Goal: Task Accomplishment & Management: Complete application form

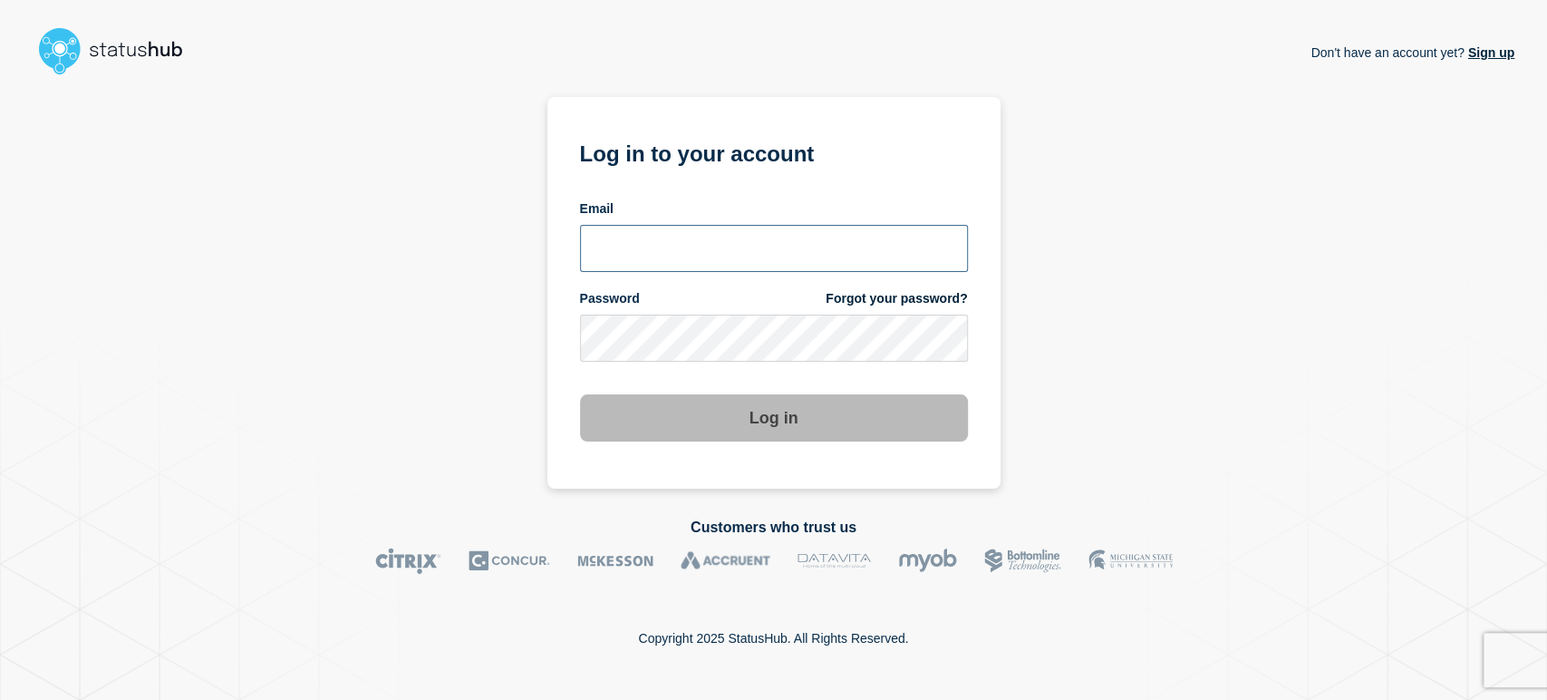
click at [623, 257] on input "email input" at bounding box center [774, 248] width 388 height 47
type input "sean.webb@conexon.us"
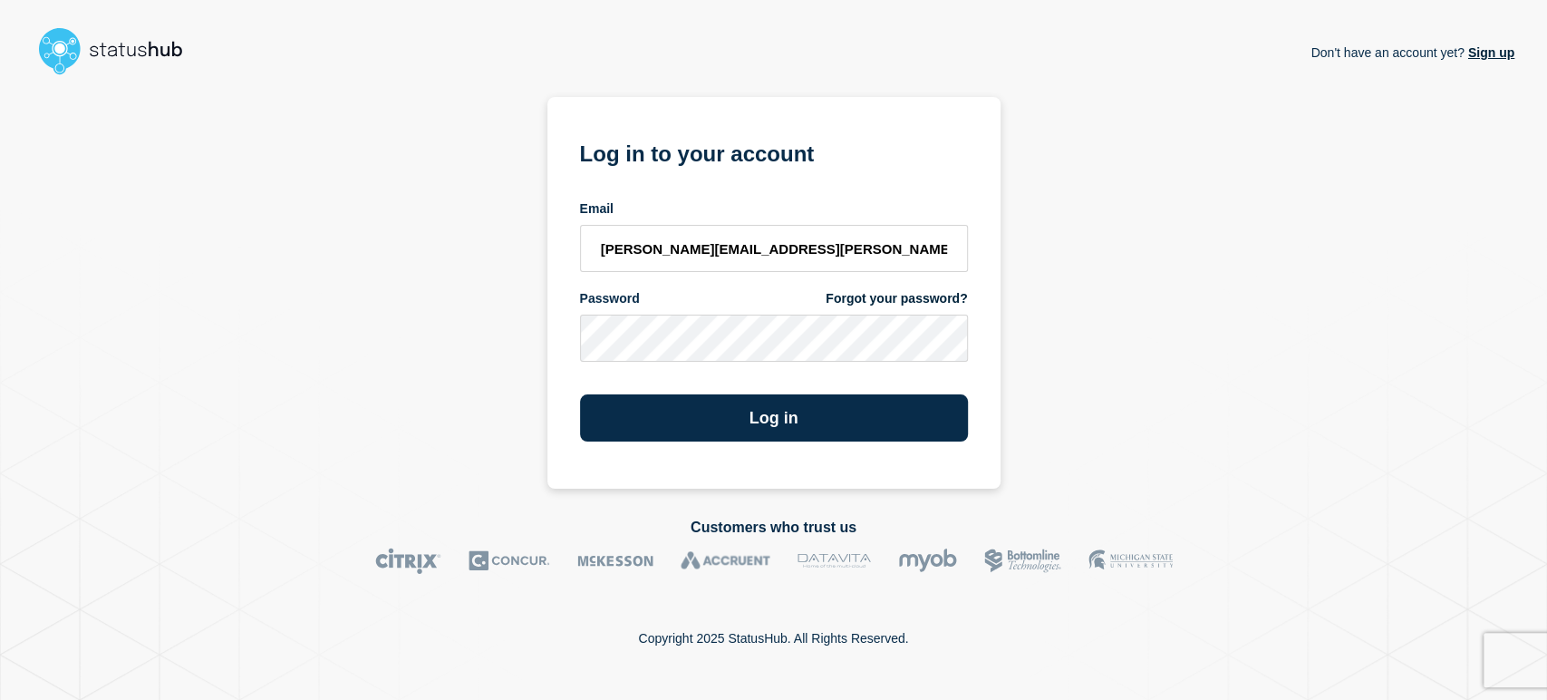
click at [580, 394] on button "Log in" at bounding box center [774, 417] width 388 height 47
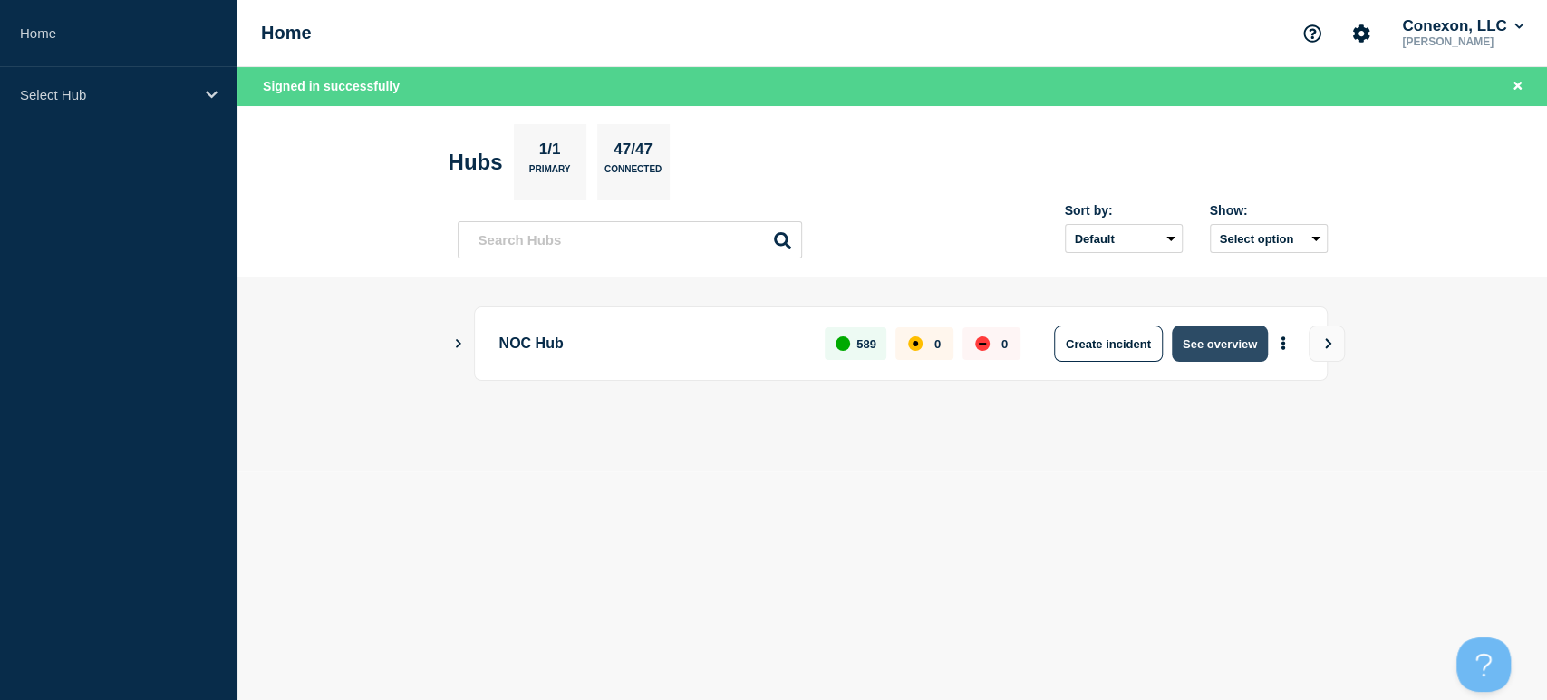
click at [1196, 332] on button "See overview" at bounding box center [1220, 343] width 96 height 36
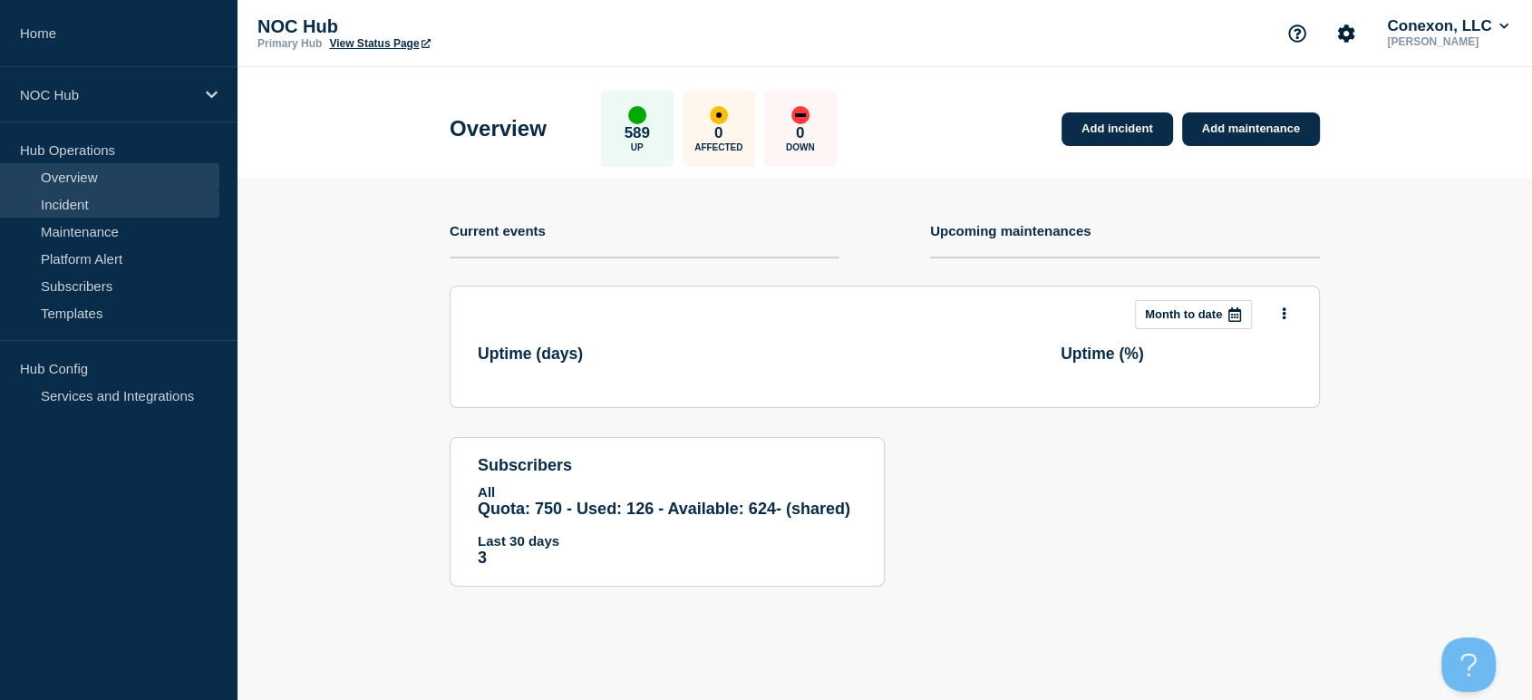
click at [128, 198] on link "Incident" at bounding box center [109, 203] width 219 height 27
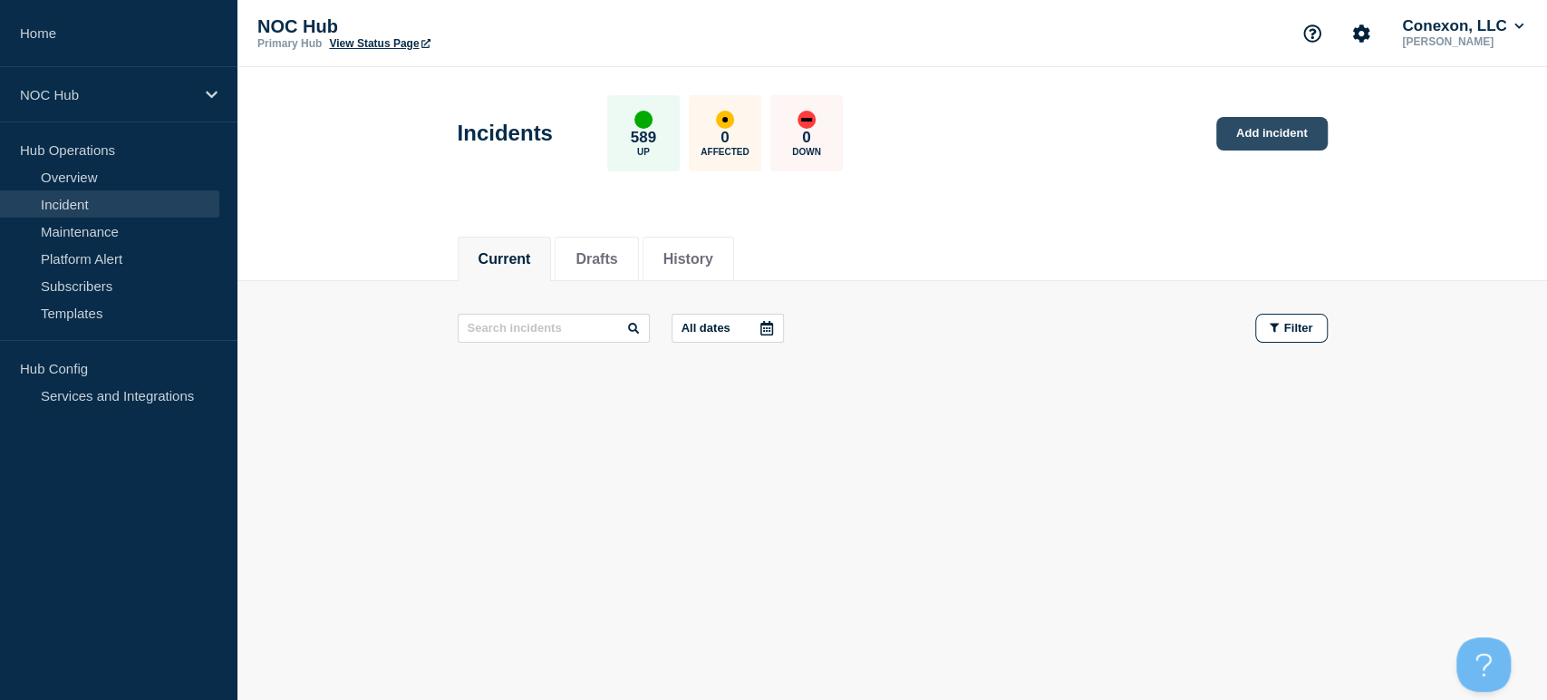
click at [1248, 138] on link "Add incident" at bounding box center [1271, 134] width 111 height 34
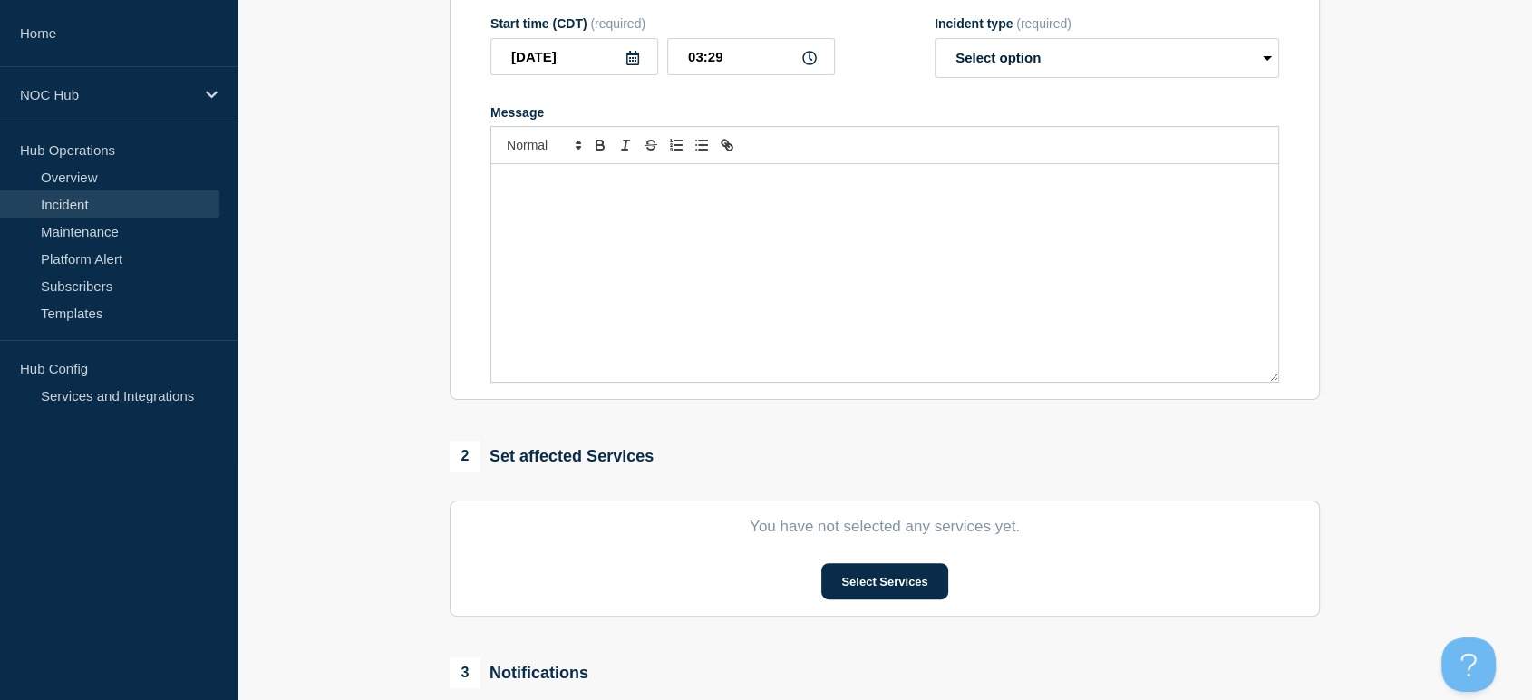
click at [664, 239] on div "Message" at bounding box center [884, 273] width 787 height 218
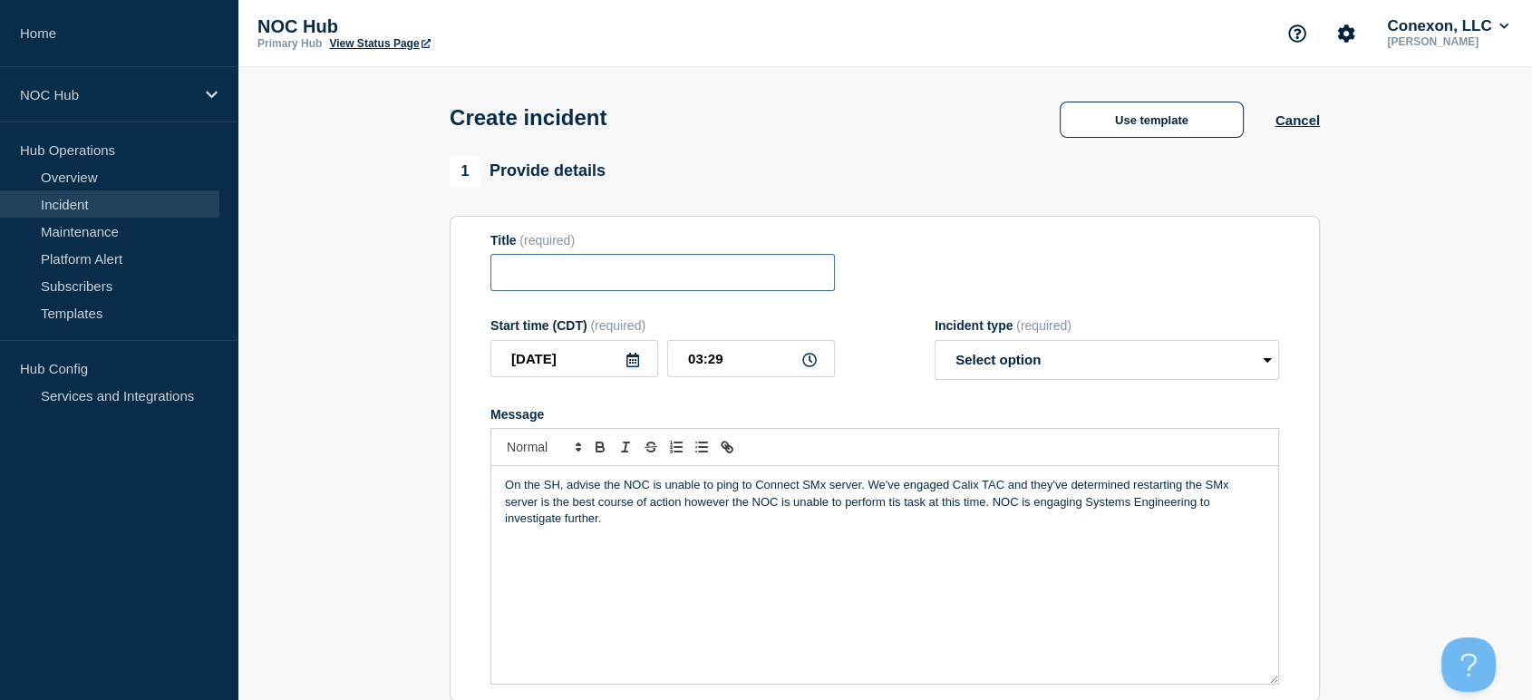
click at [582, 275] on input "Title" at bounding box center [662, 272] width 344 height 37
type input "M"
type input "C"
type input "MO101 Core |"
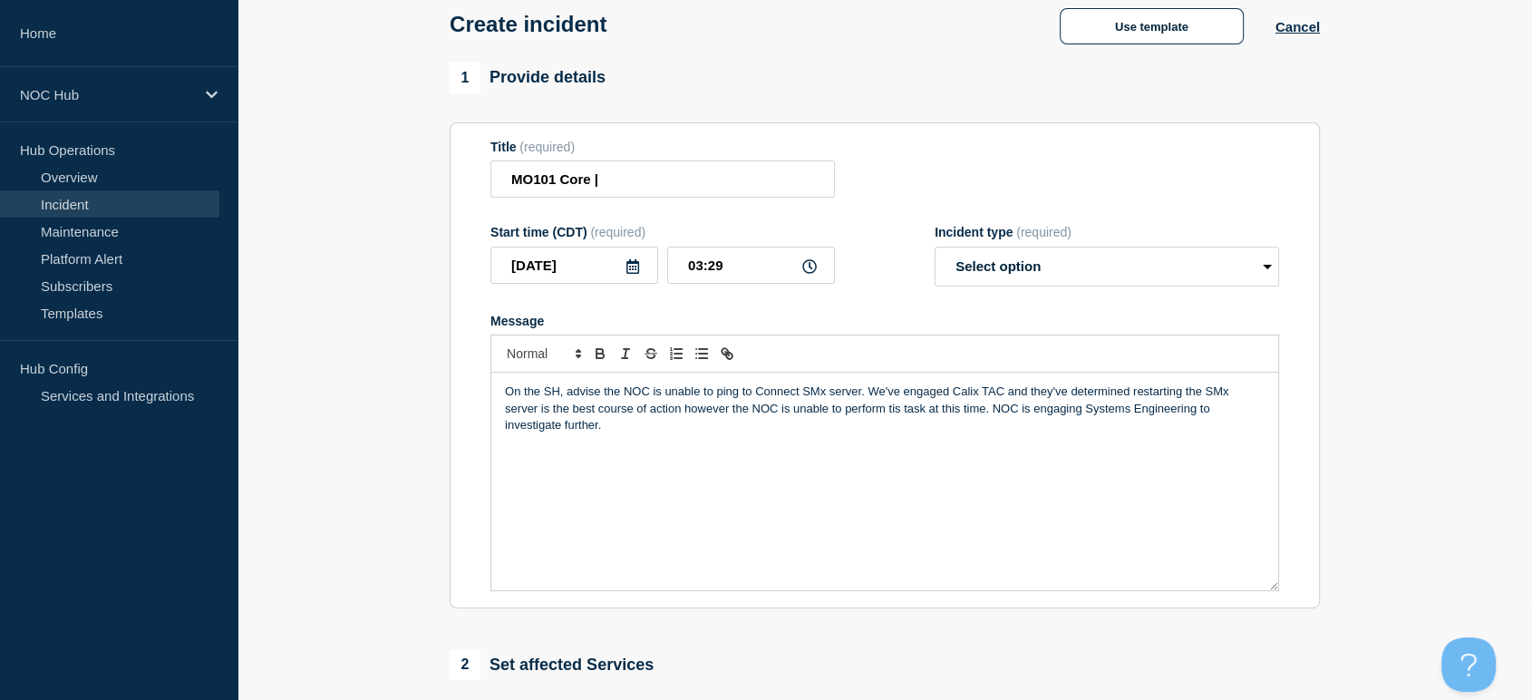
scroll to position [201, 0]
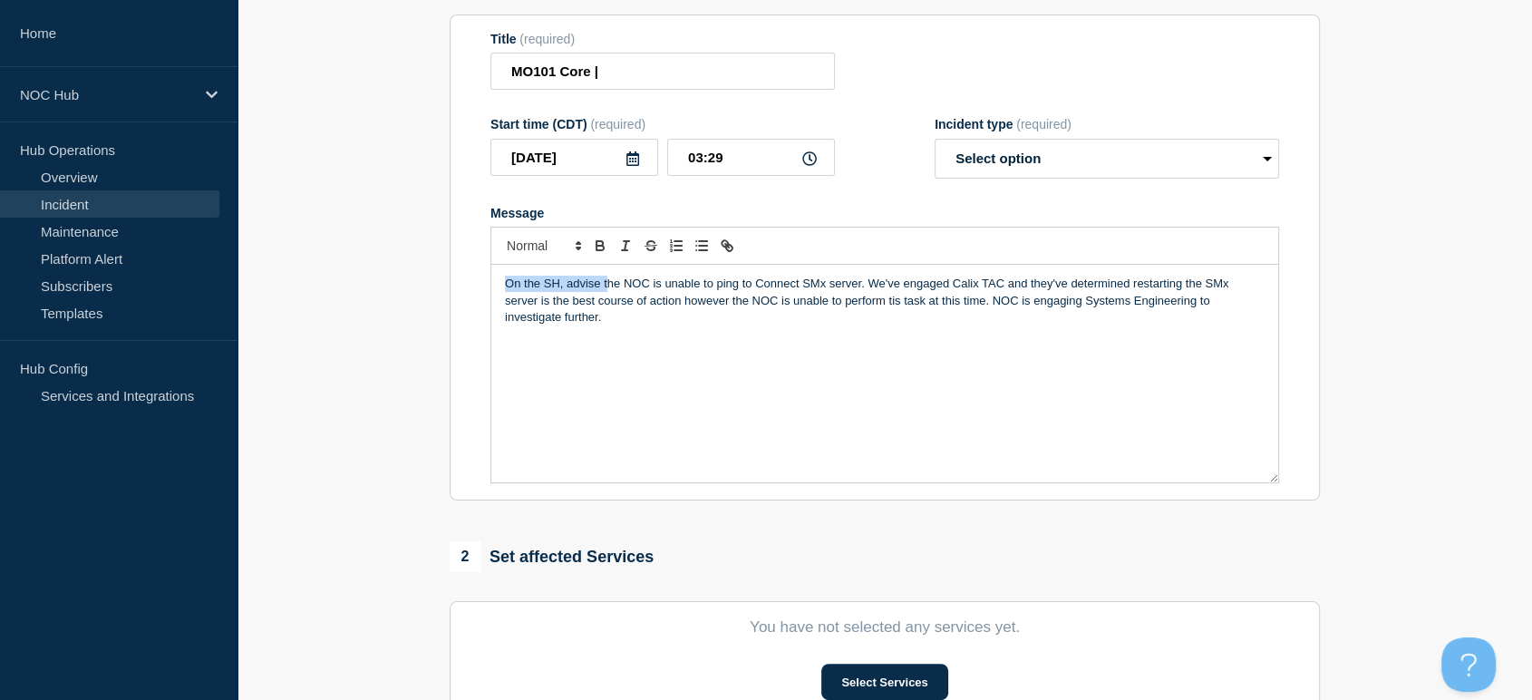
drag, startPoint x: 606, startPoint y: 287, endPoint x: 445, endPoint y: 284, distance: 161.4
click at [445, 284] on div "1 Provide details Title (required) MO101 Core | Start time (CDT) (required) 202…" at bounding box center [885, 474] width 891 height 1038
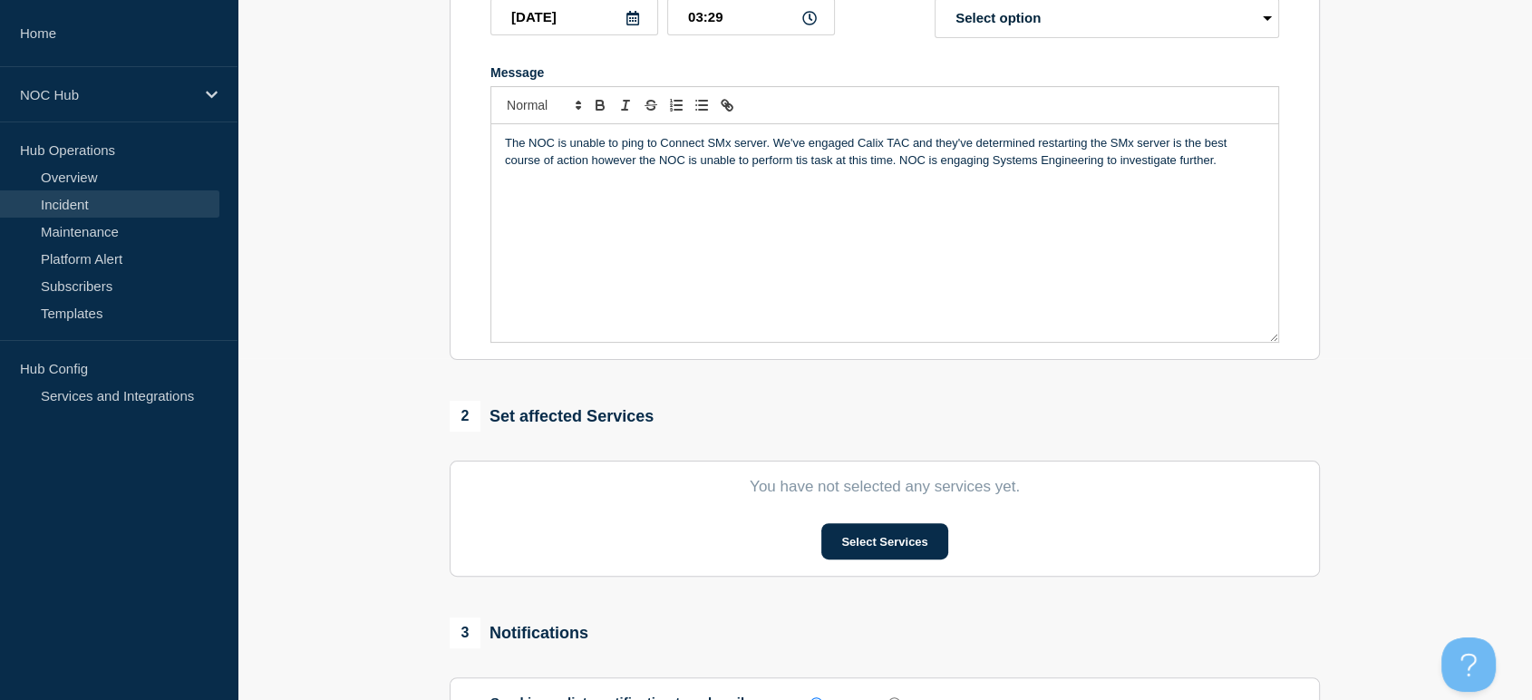
scroll to position [503, 0]
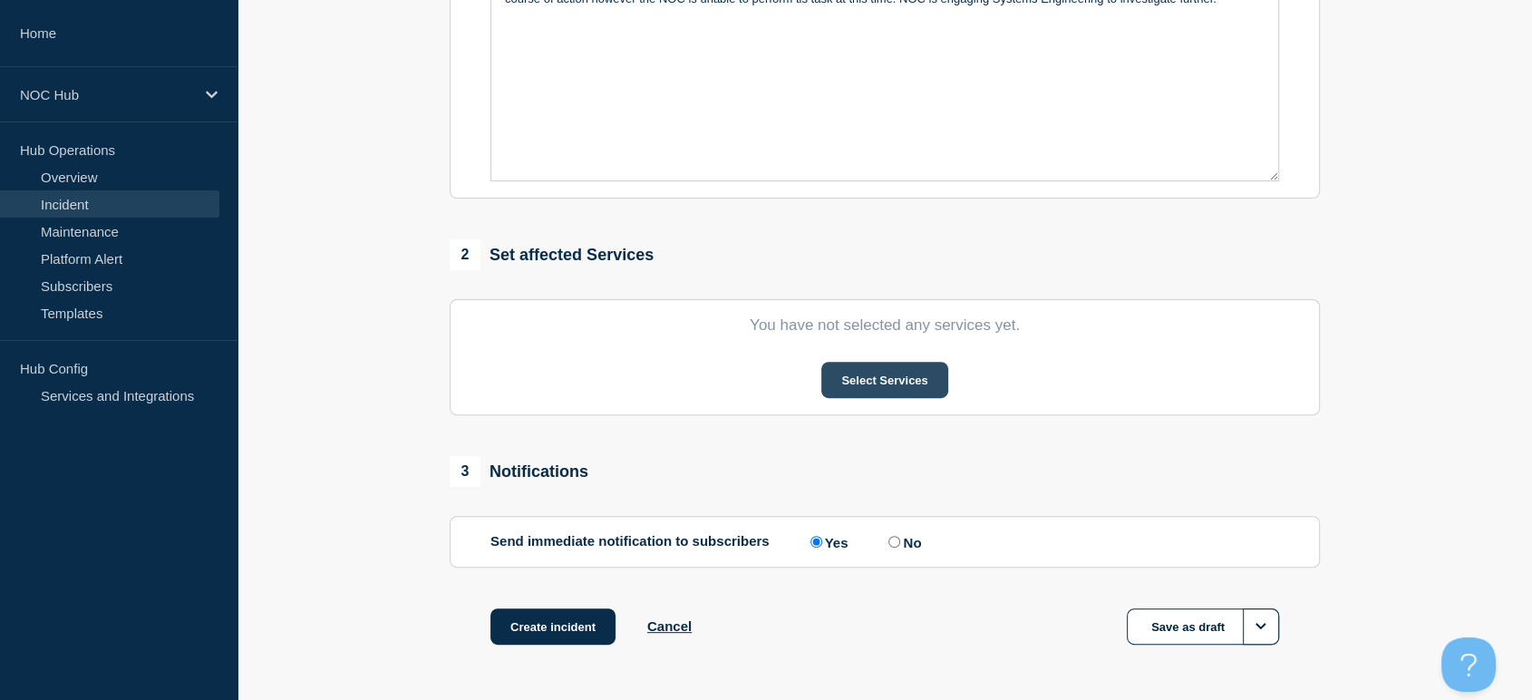
click at [877, 384] on button "Select Services" at bounding box center [884, 380] width 126 height 36
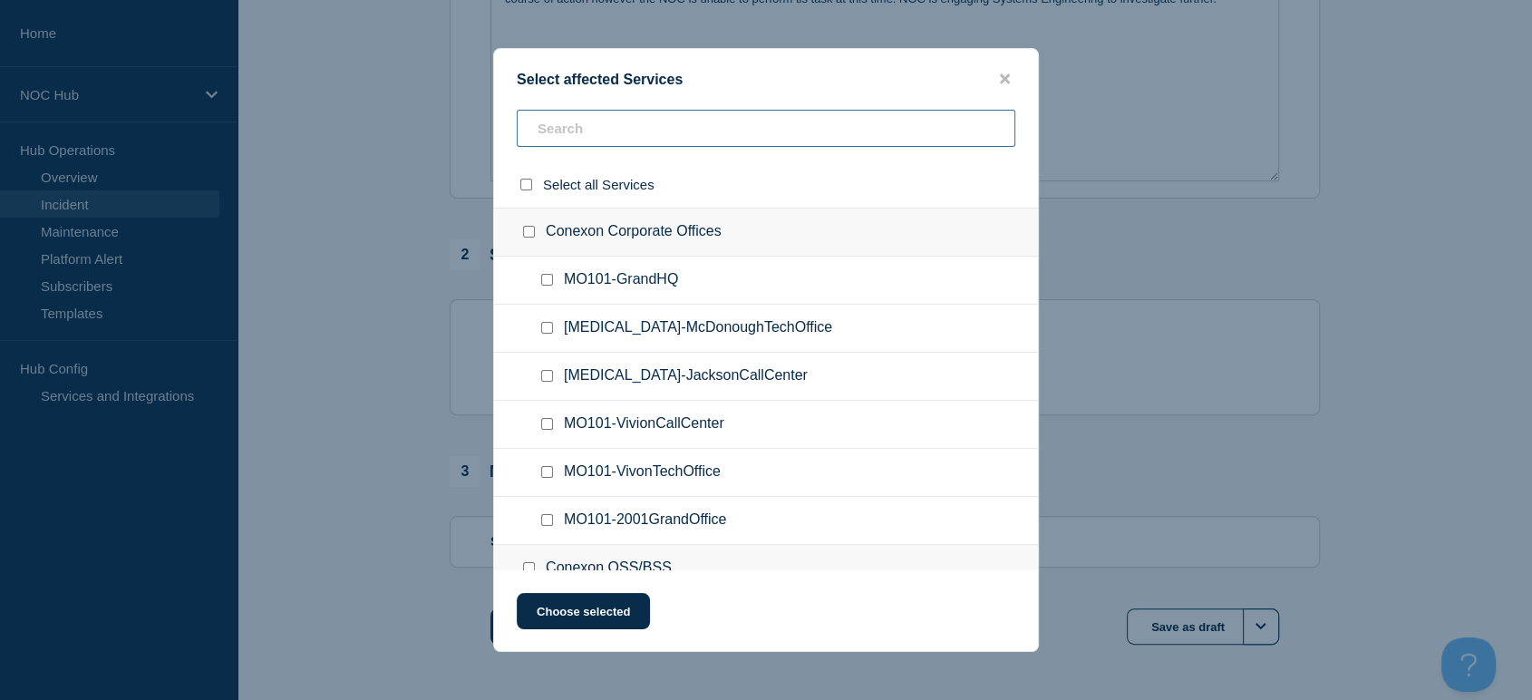
click at [645, 128] on input "text" at bounding box center [766, 128] width 498 height 37
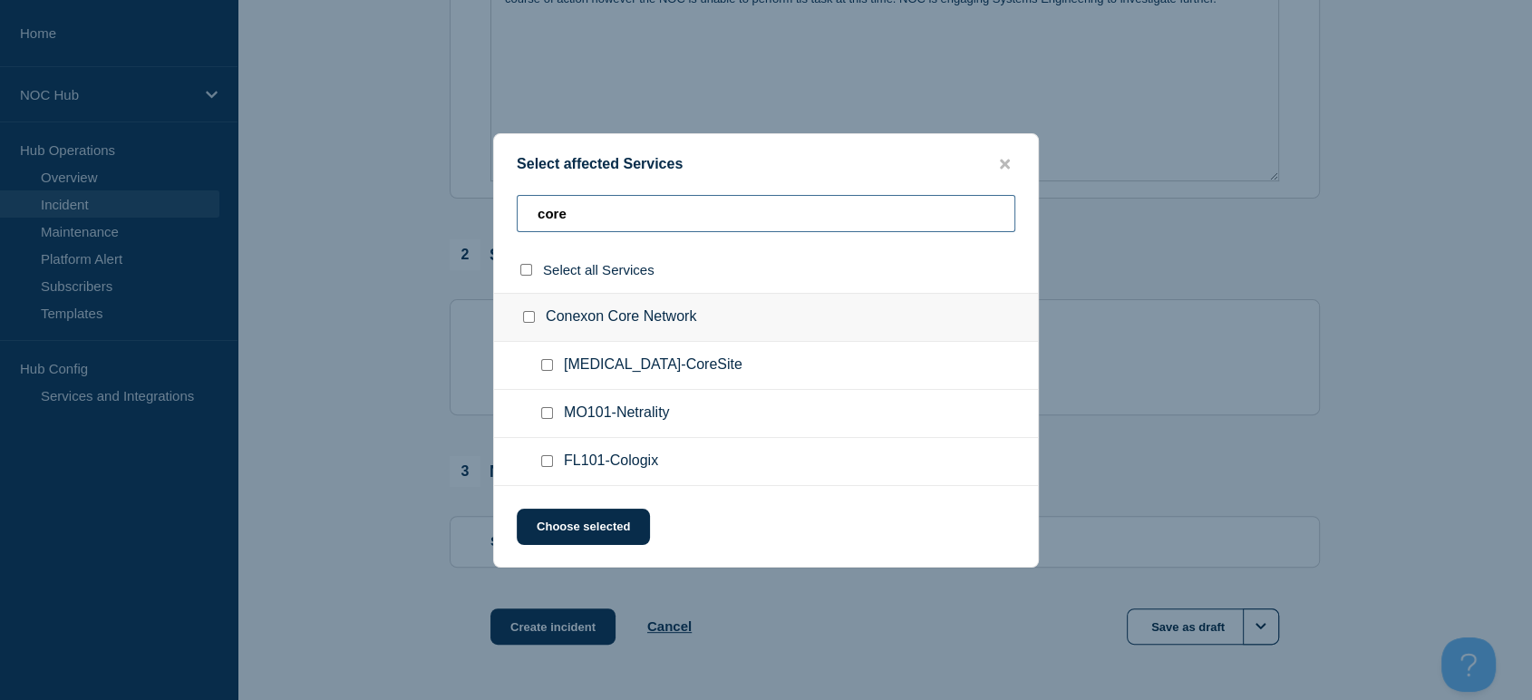
type input "core"
click at [528, 319] on input "Conexon Core Network checkbox" at bounding box center [529, 317] width 12 height 12
checkbox input "true"
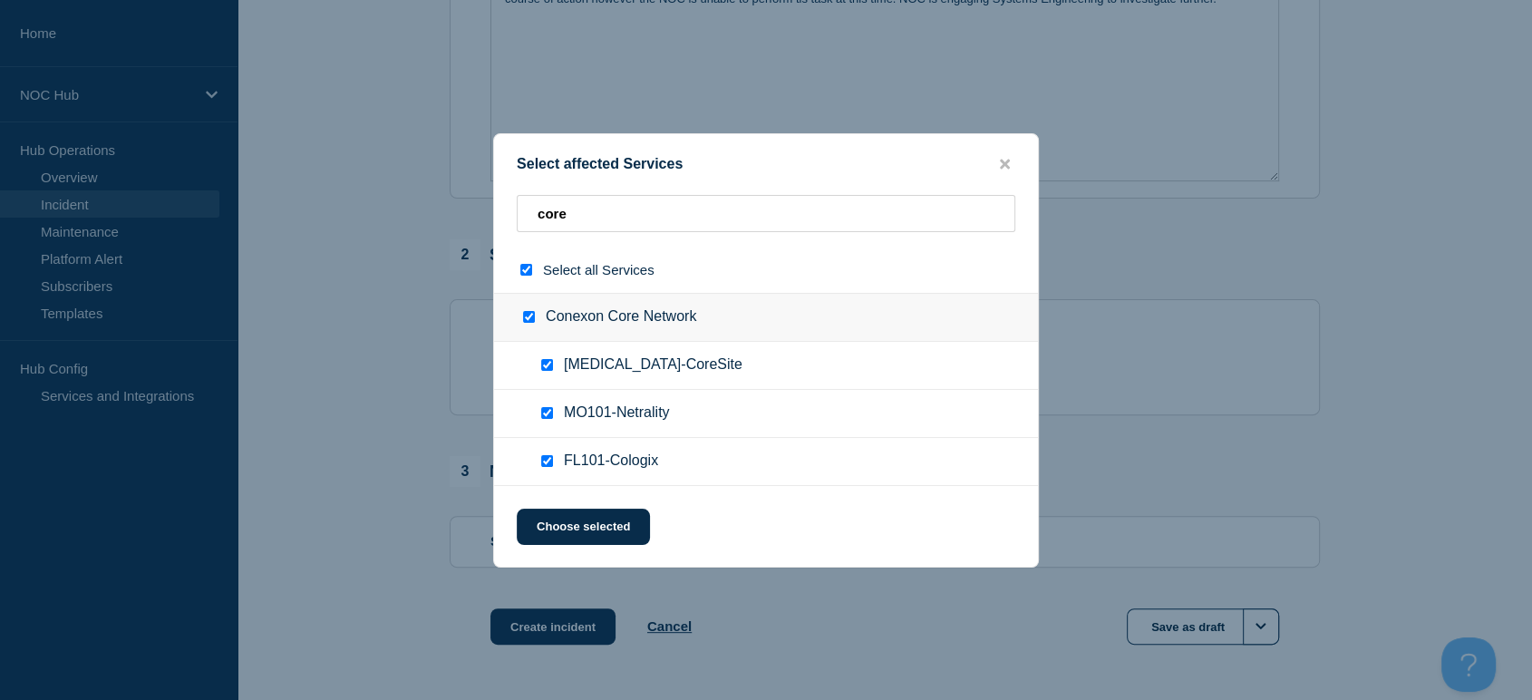
checkbox input "true"
click at [528, 319] on input "Conexon Core Network checkbox" at bounding box center [529, 317] width 12 height 12
checkbox input "false"
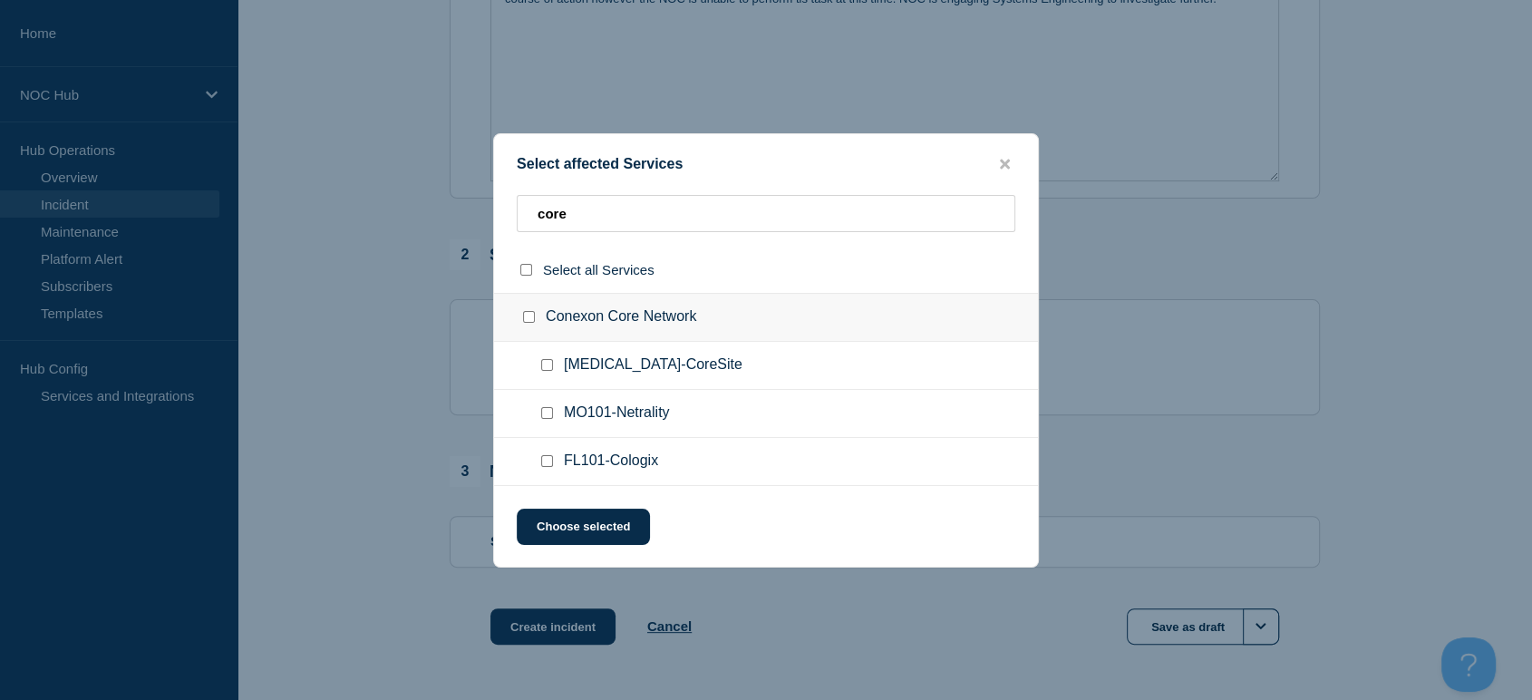
checkbox input "false"
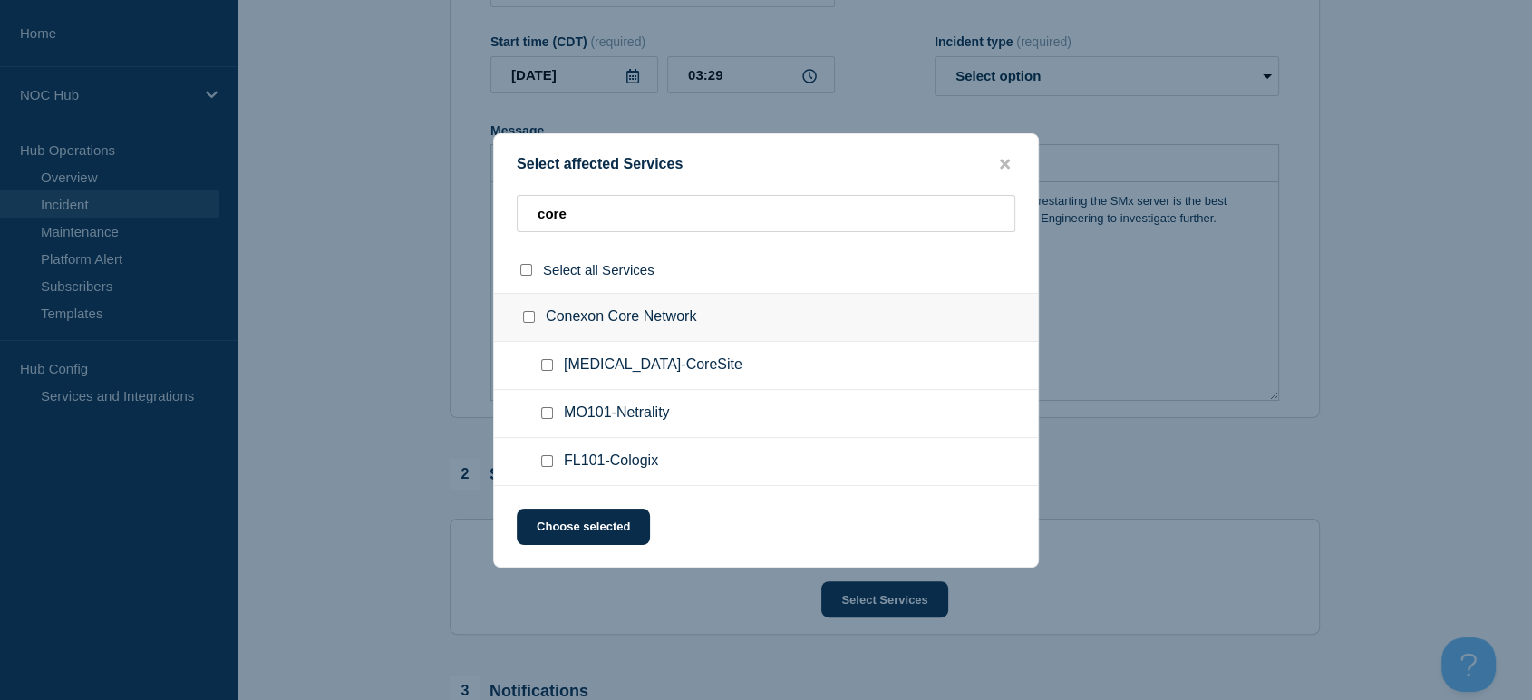
scroll to position [268, 0]
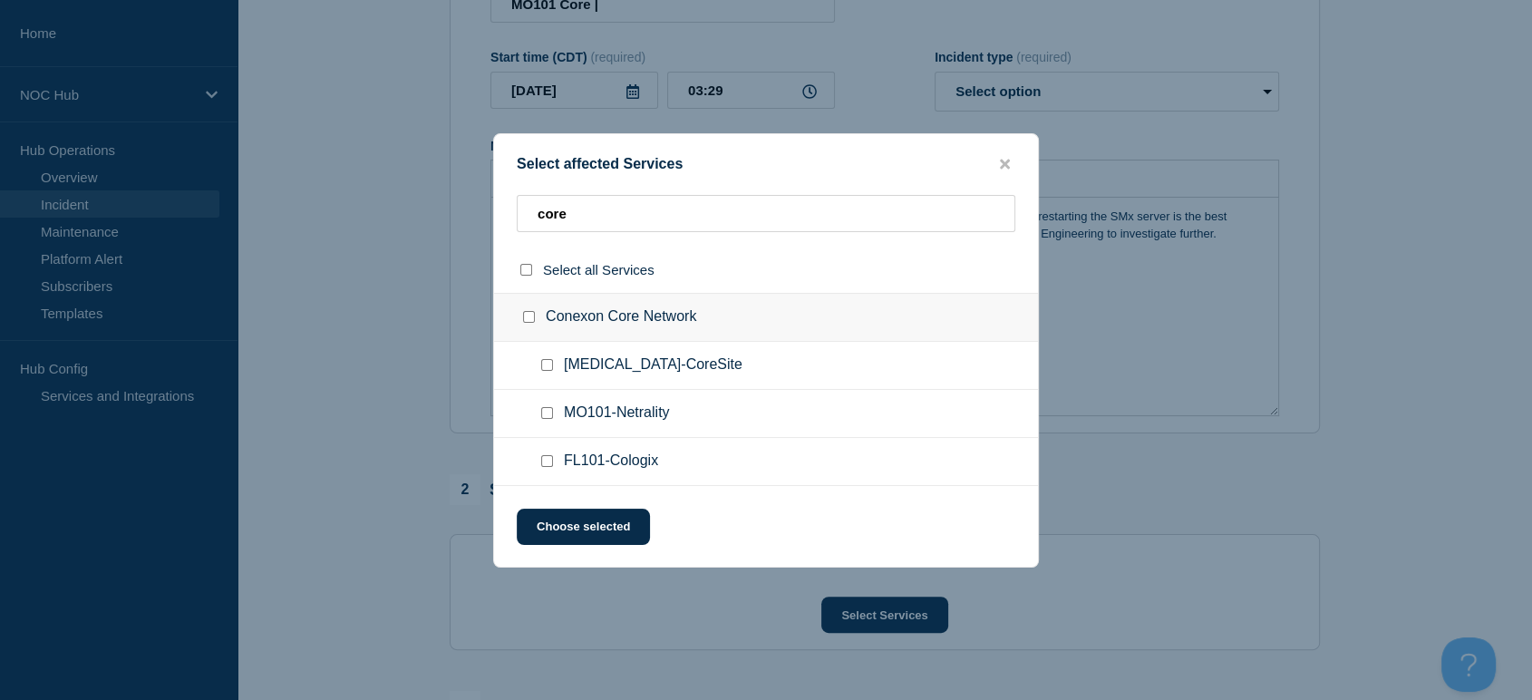
click at [548, 366] on input "GA101-CoreSite checkbox" at bounding box center [547, 365] width 12 height 12
checkbox input "true"
click at [595, 525] on button "Choose selected" at bounding box center [583, 526] width 133 height 36
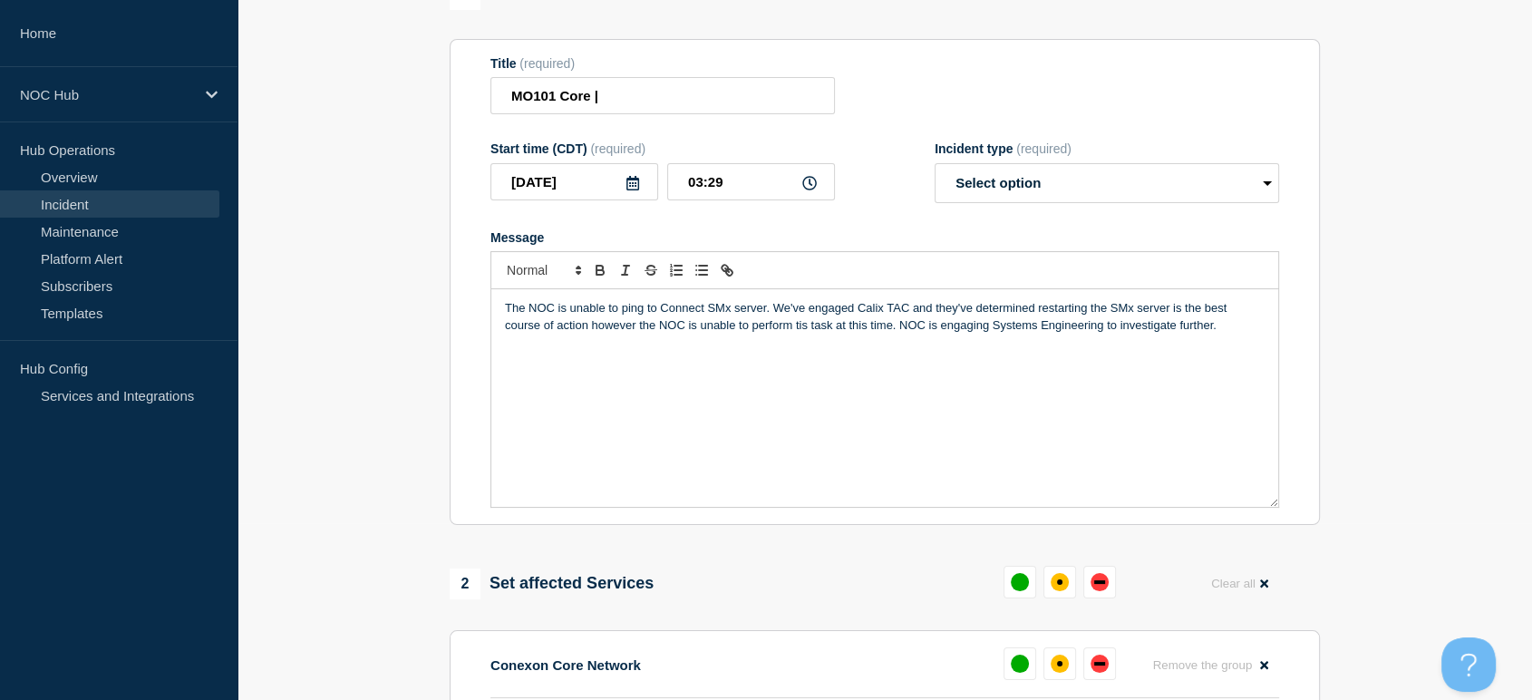
scroll to position [67, 0]
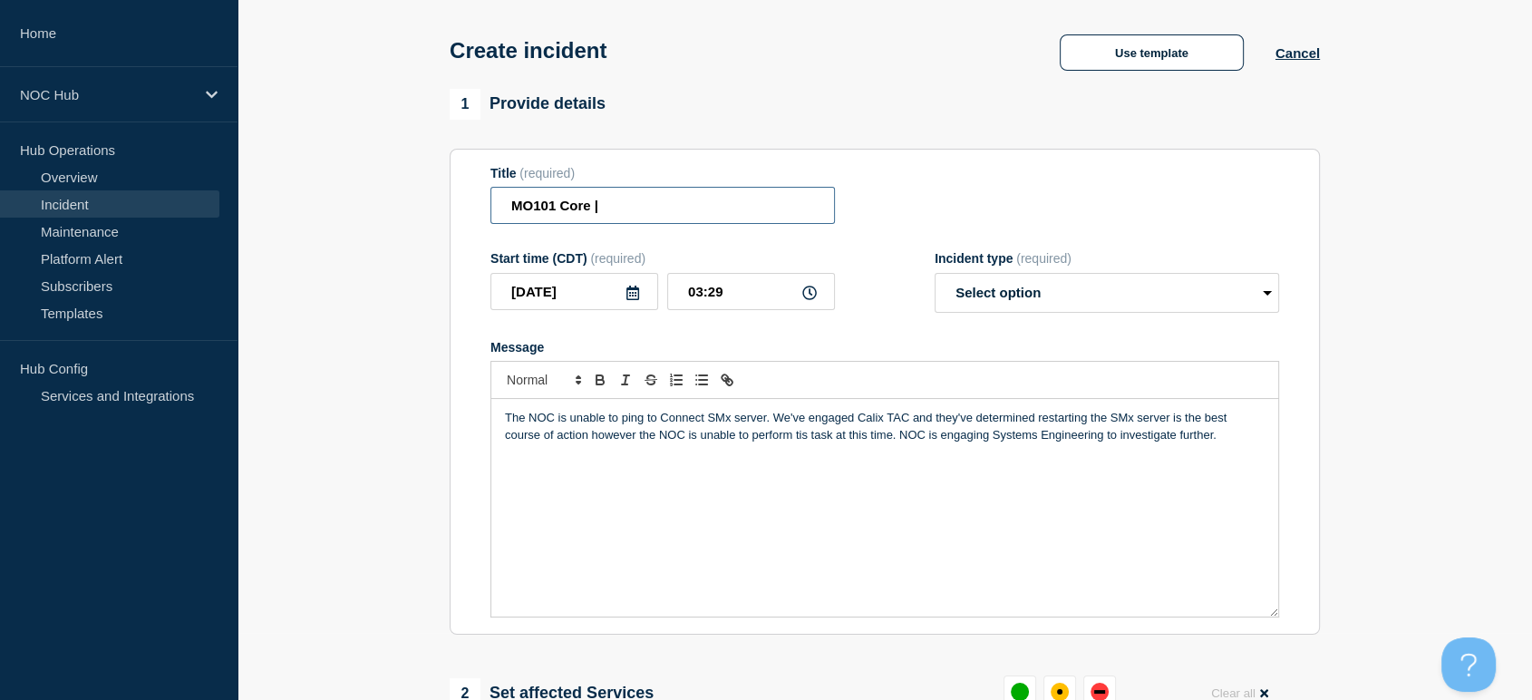
drag, startPoint x: 535, startPoint y: 208, endPoint x: 509, endPoint y: 208, distance: 25.4
click at [509, 208] on input "MO101 Core |" at bounding box center [662, 205] width 344 height 37
click at [634, 208] on input "GA101 Core |" at bounding box center [662, 205] width 344 height 37
drag, startPoint x: 686, startPoint y: 209, endPoint x: 600, endPoint y: 207, distance: 86.1
click at [600, 207] on input "GA101 Core | Network Co" at bounding box center [662, 205] width 344 height 37
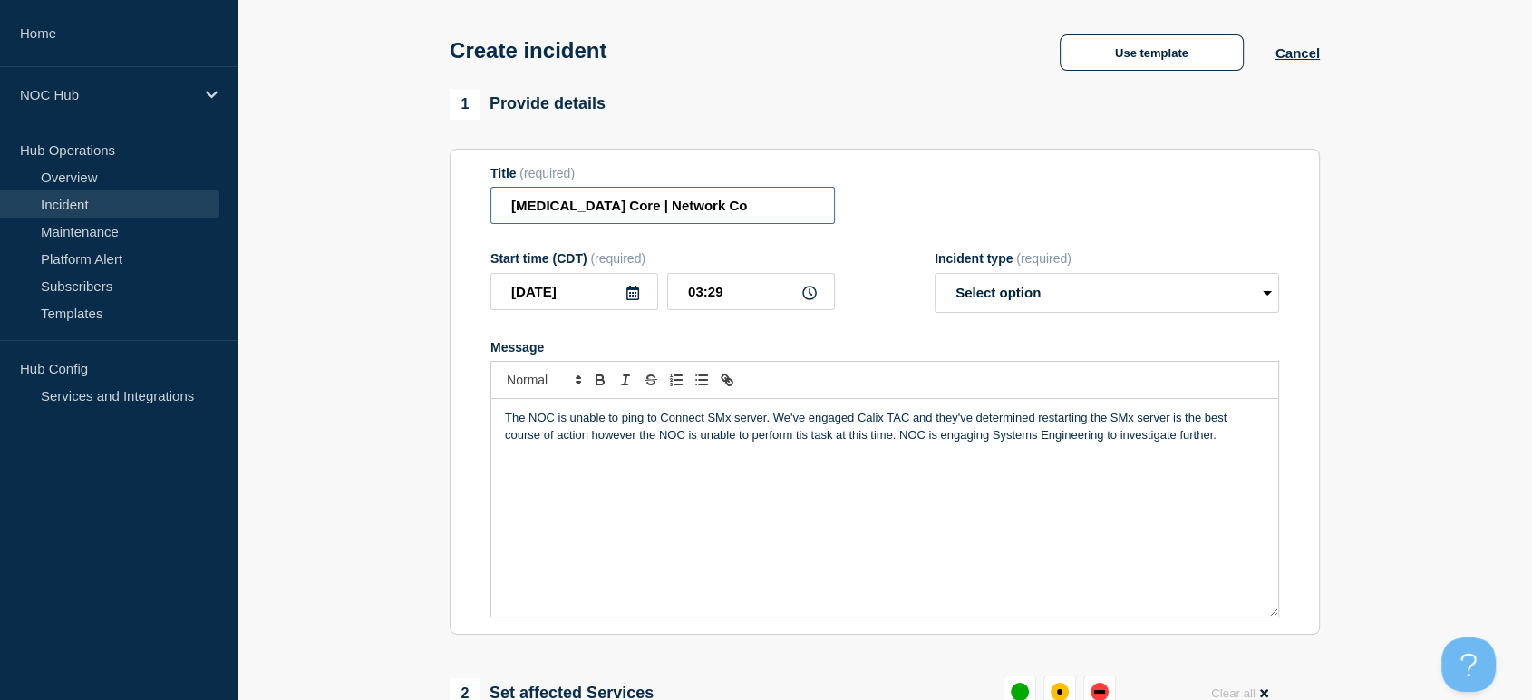
click at [712, 197] on input "GA101 Core | Network Co" at bounding box center [662, 205] width 344 height 37
drag, startPoint x: 680, startPoint y: 208, endPoint x: 603, endPoint y: 205, distance: 77.1
click at [603, 205] on input "GA101 Core | Network Co" at bounding box center [662, 205] width 344 height 37
type input "GA101 Core | Customers not Affected"
click at [1006, 311] on select "Select option Investigating Identified Monitoring" at bounding box center [1106, 293] width 344 height 40
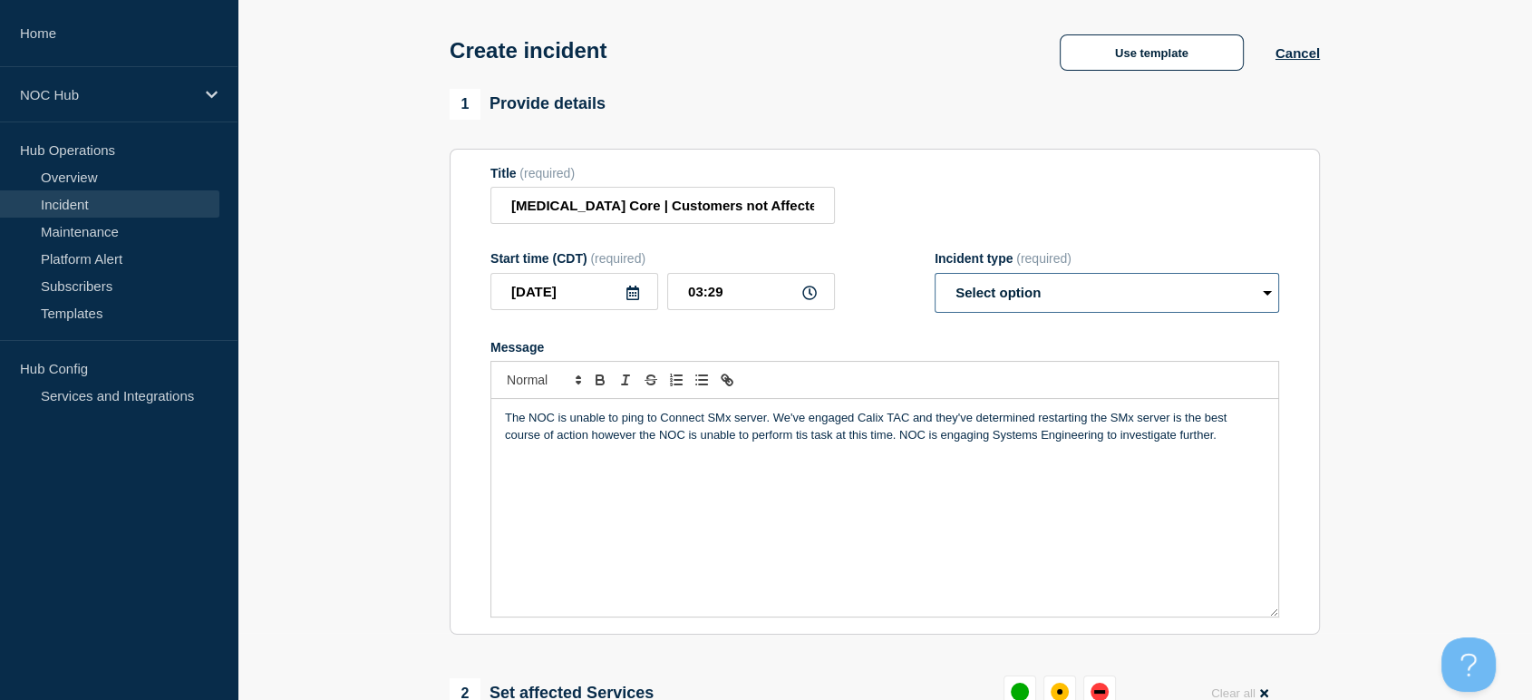
select select "investigating"
click at [934, 277] on select "Select option Investigating Identified Monitoring" at bounding box center [1106, 293] width 344 height 40
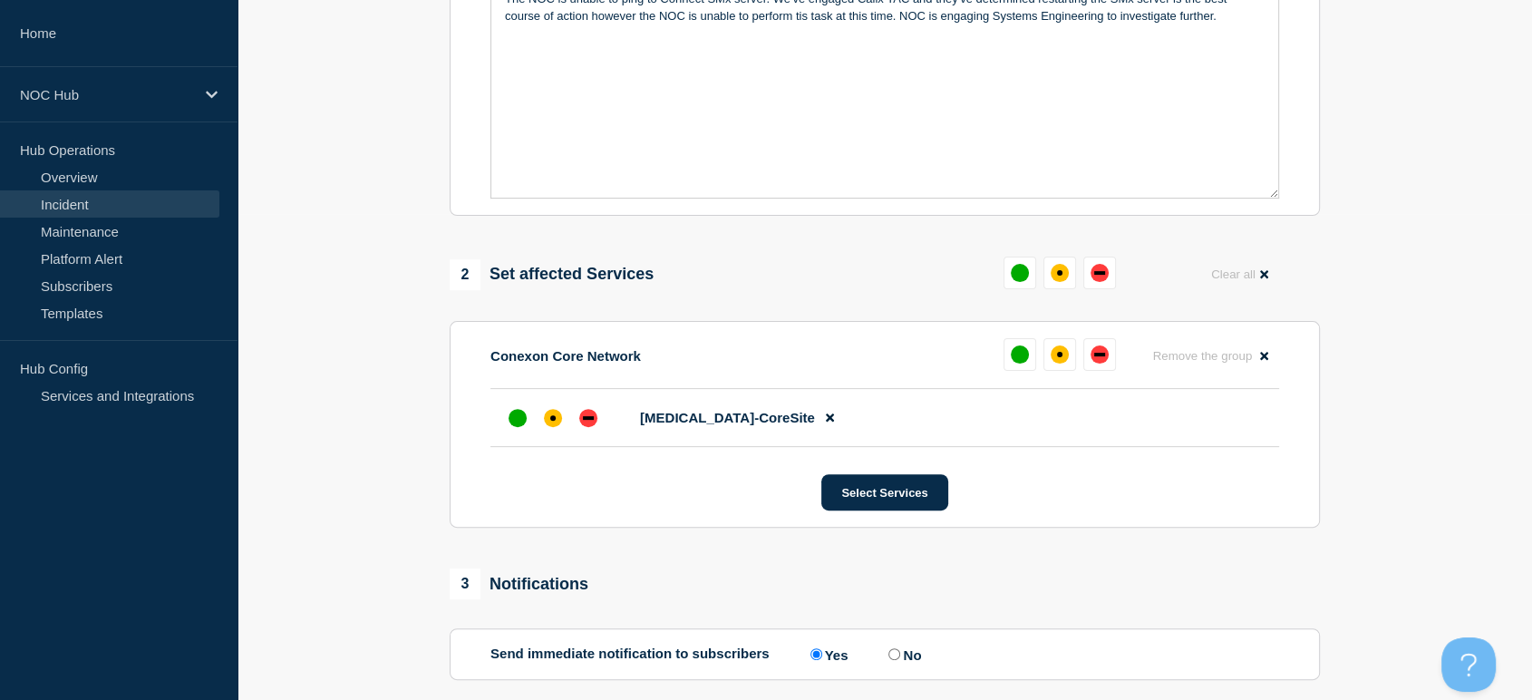
scroll to position [571, 0]
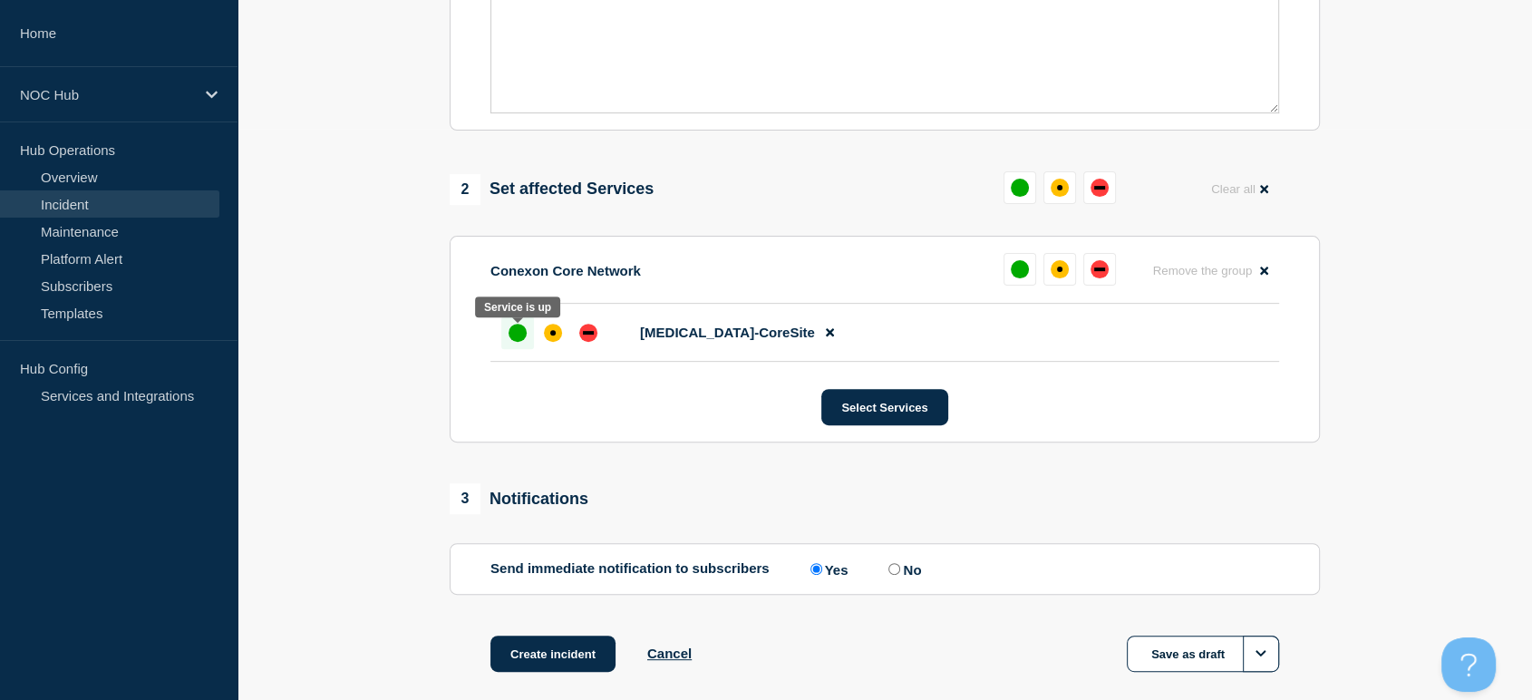
click at [508, 332] on div "up" at bounding box center [517, 333] width 18 height 18
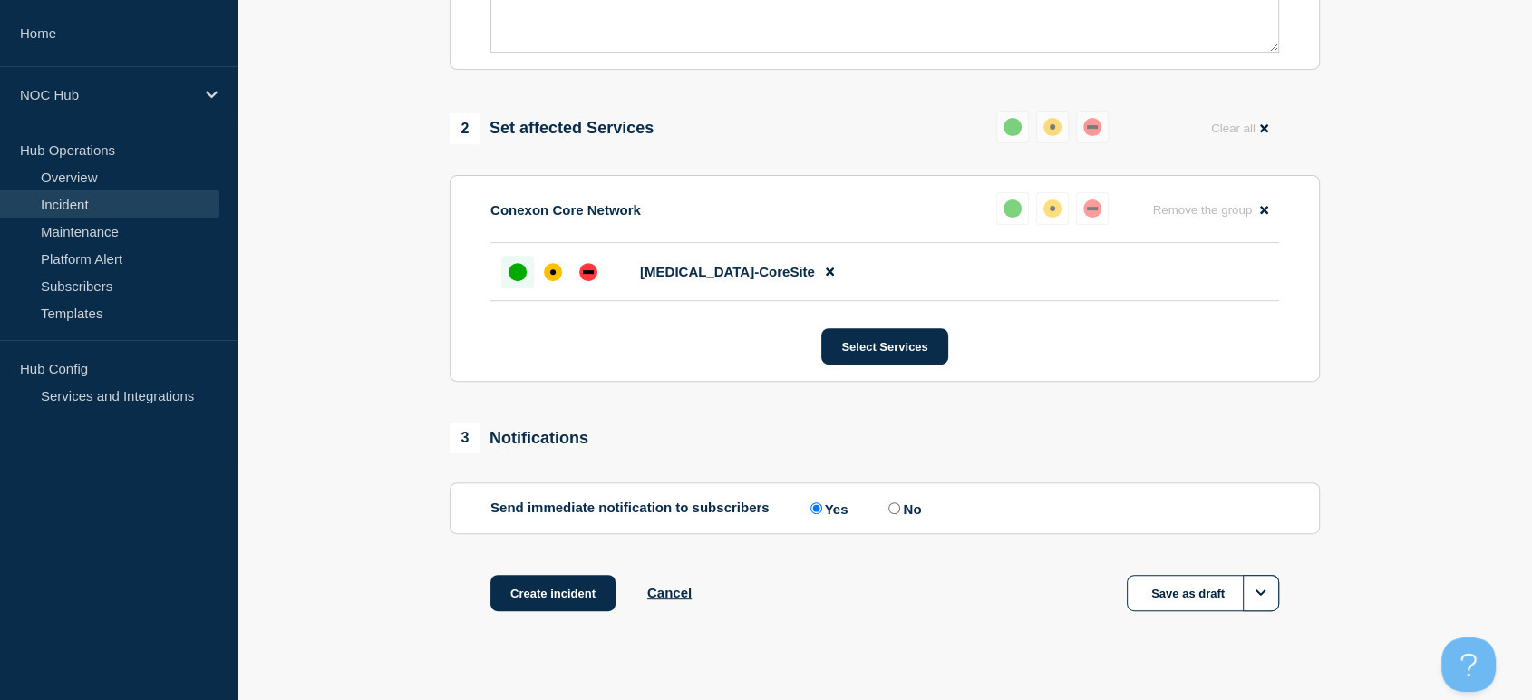
scroll to position [666, 0]
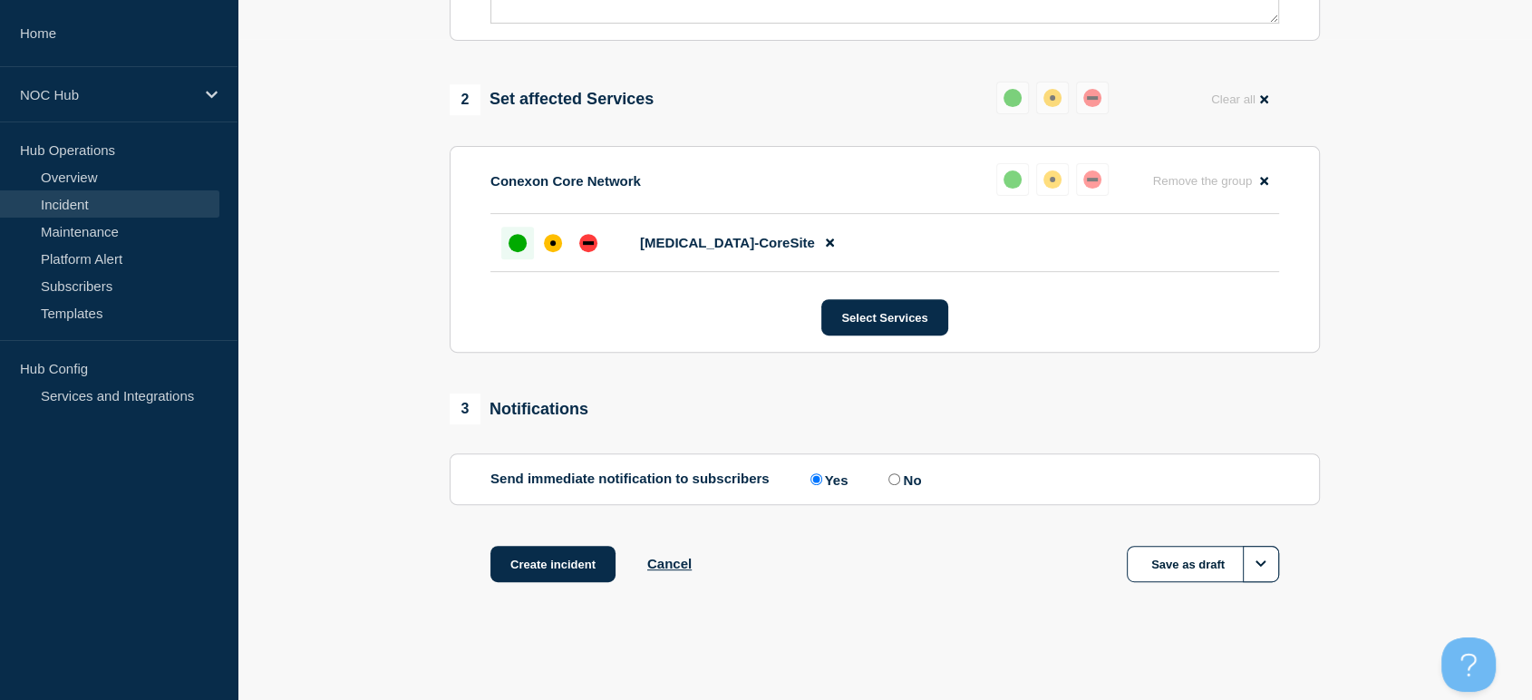
click at [896, 477] on input "No" at bounding box center [894, 479] width 12 height 12
radio input "true"
radio input "false"
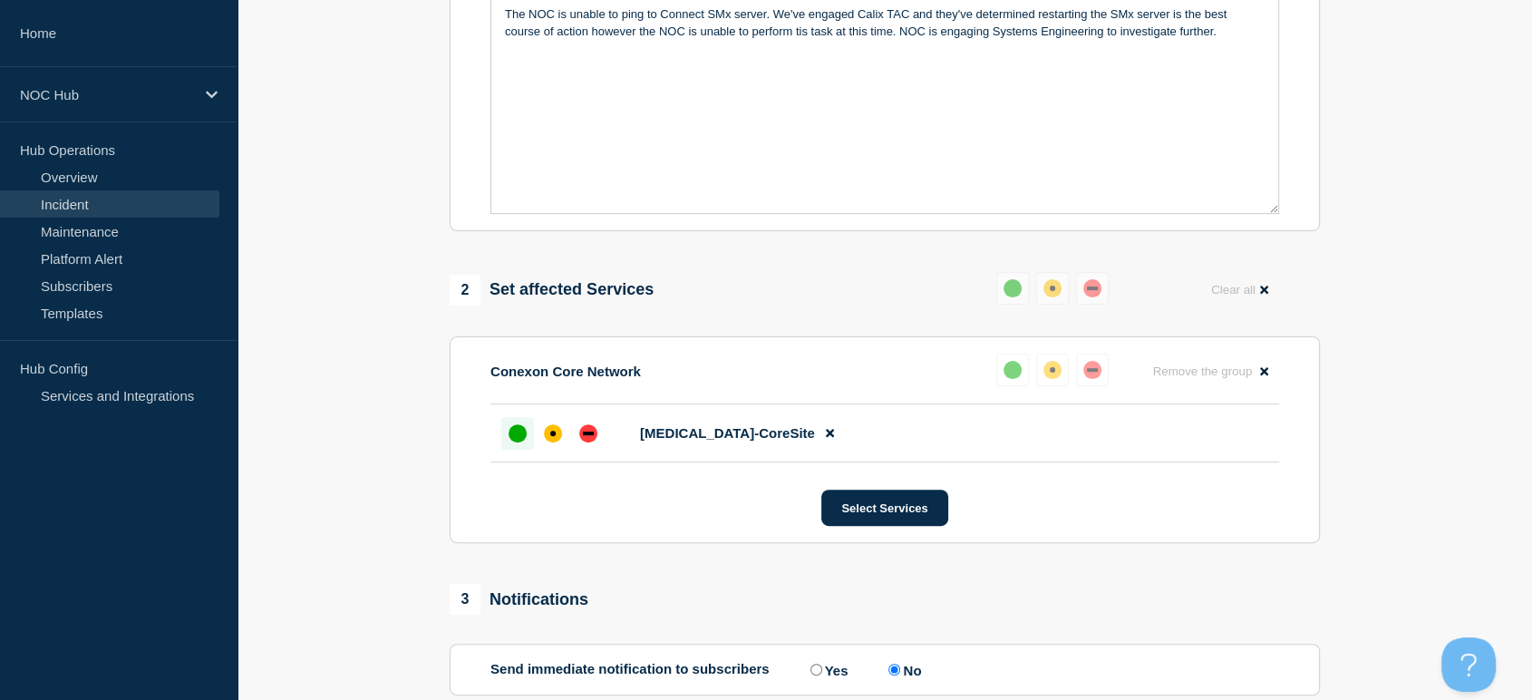
scroll to position [263, 0]
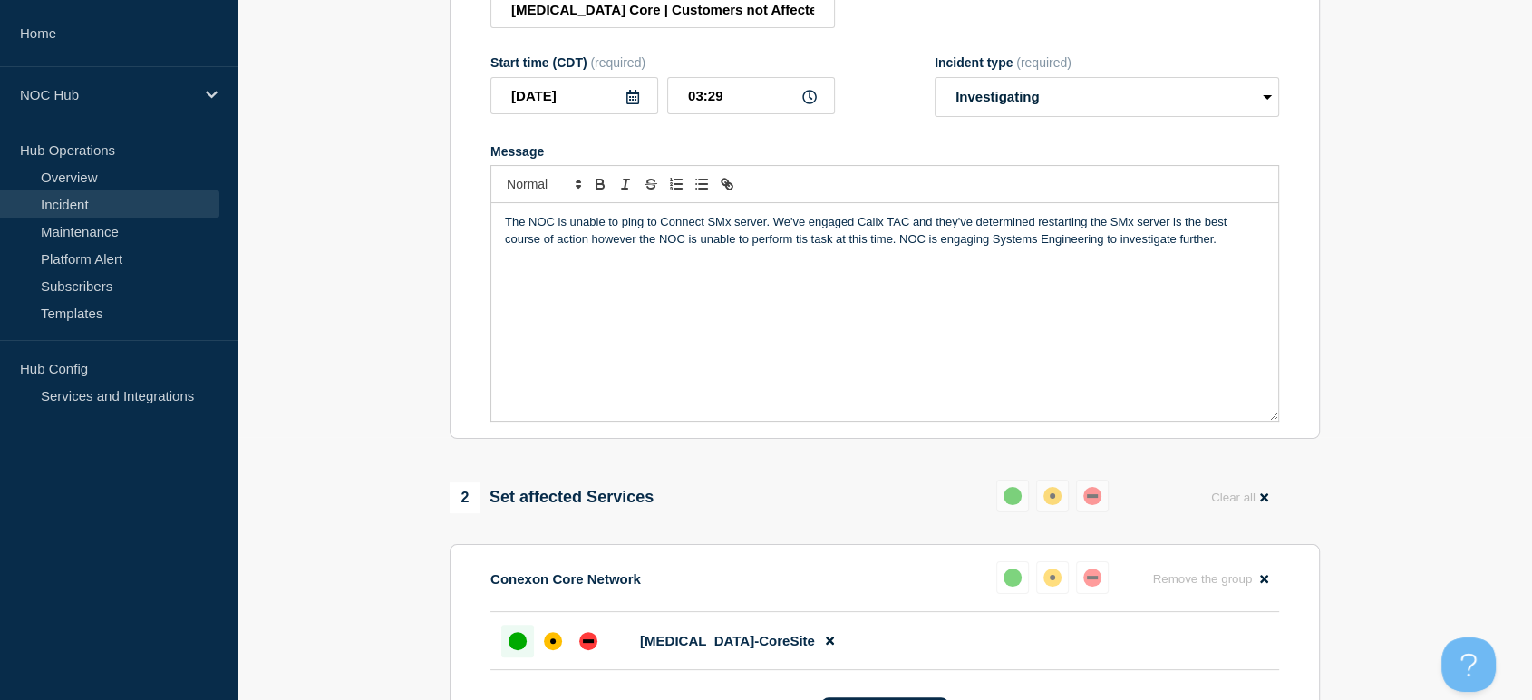
click at [631, 305] on div "The NOC is unable to ping to Connect SMx server. We've engaged Calix TAC and th…" at bounding box center [884, 312] width 787 height 218
click at [1227, 241] on p "The NOC is unable to ping to Connect SMx server. We've engaged Calix TAC and th…" at bounding box center [885, 231] width 760 height 34
click at [587, 347] on li "Message" at bounding box center [894, 339] width 742 height 16
click at [711, 324] on link "iGlass graph" at bounding box center [699, 322] width 66 height 14
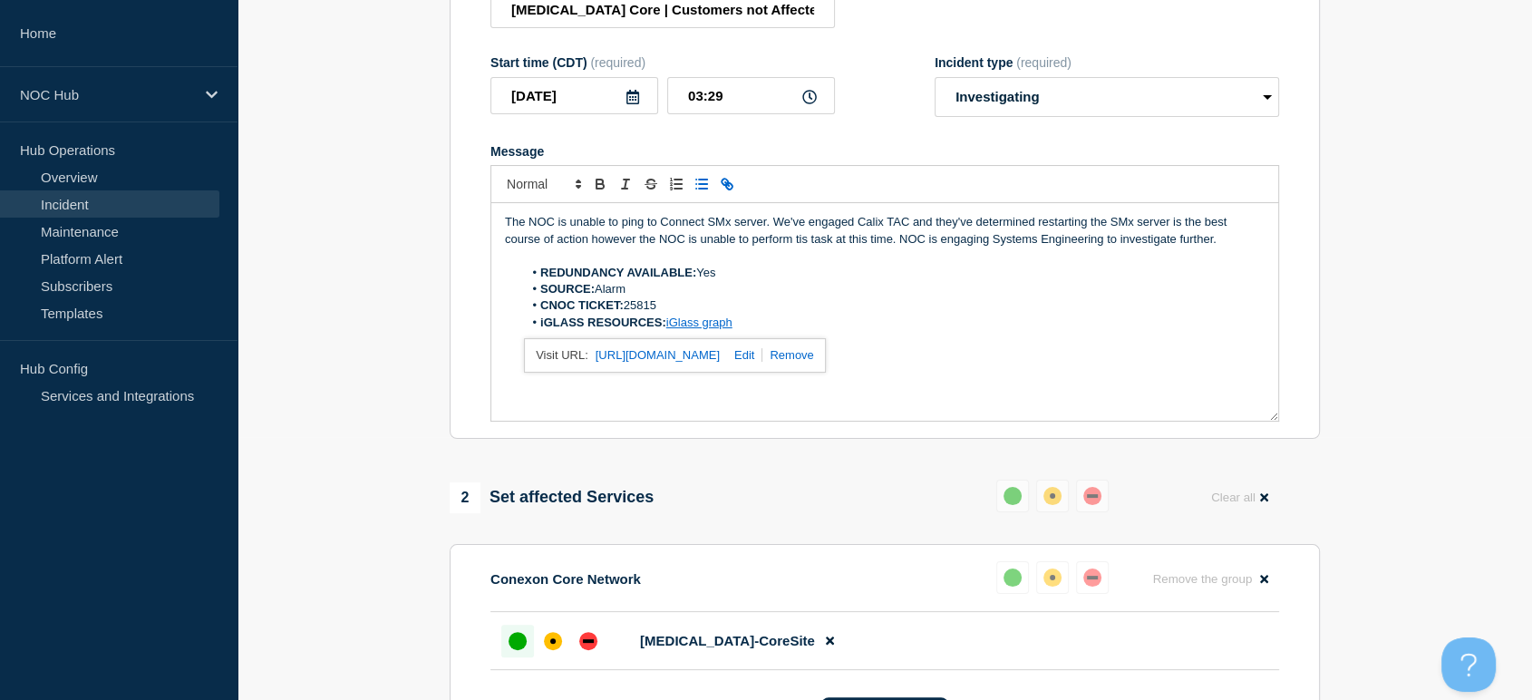
click at [762, 355] on link at bounding box center [741, 355] width 43 height 14
click at [733, 358] on input "https://noc.iglass.net/jglass/network/availSummary/poll/3625348?cust=conexon" at bounding box center [721, 356] width 154 height 24
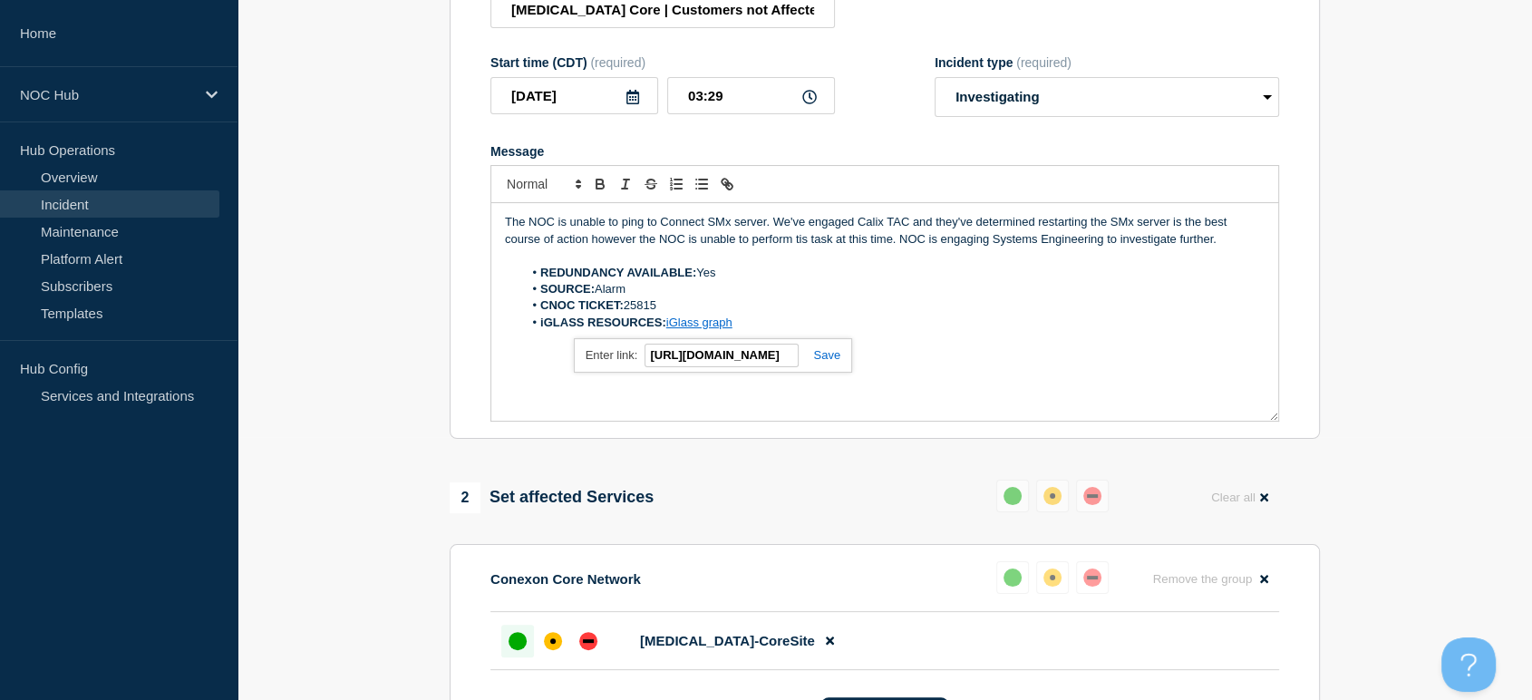
paste input "conexon-connect/mach/925"
type input "https://noc.iglass.net/jglass/network/conexon-connect/mach/925"
click at [827, 362] on link at bounding box center [820, 355] width 42 height 14
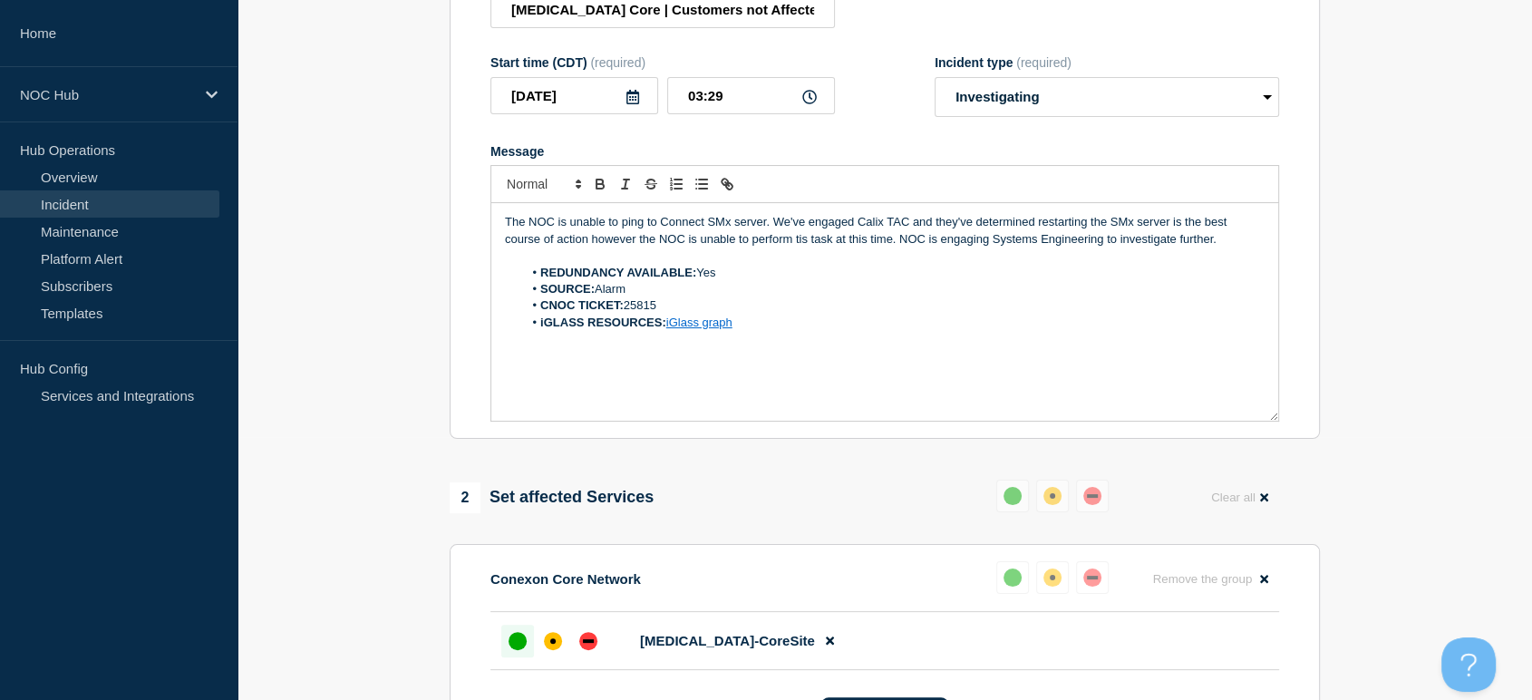
click at [761, 329] on li "iGLASS RESOURCES: iGlass graph" at bounding box center [894, 323] width 742 height 16
drag, startPoint x: 659, startPoint y: 305, endPoint x: 725, endPoint y: 272, distance: 73.8
click at [659, 305] on li "CNOC TICKET: 25815" at bounding box center [894, 305] width 742 height 16
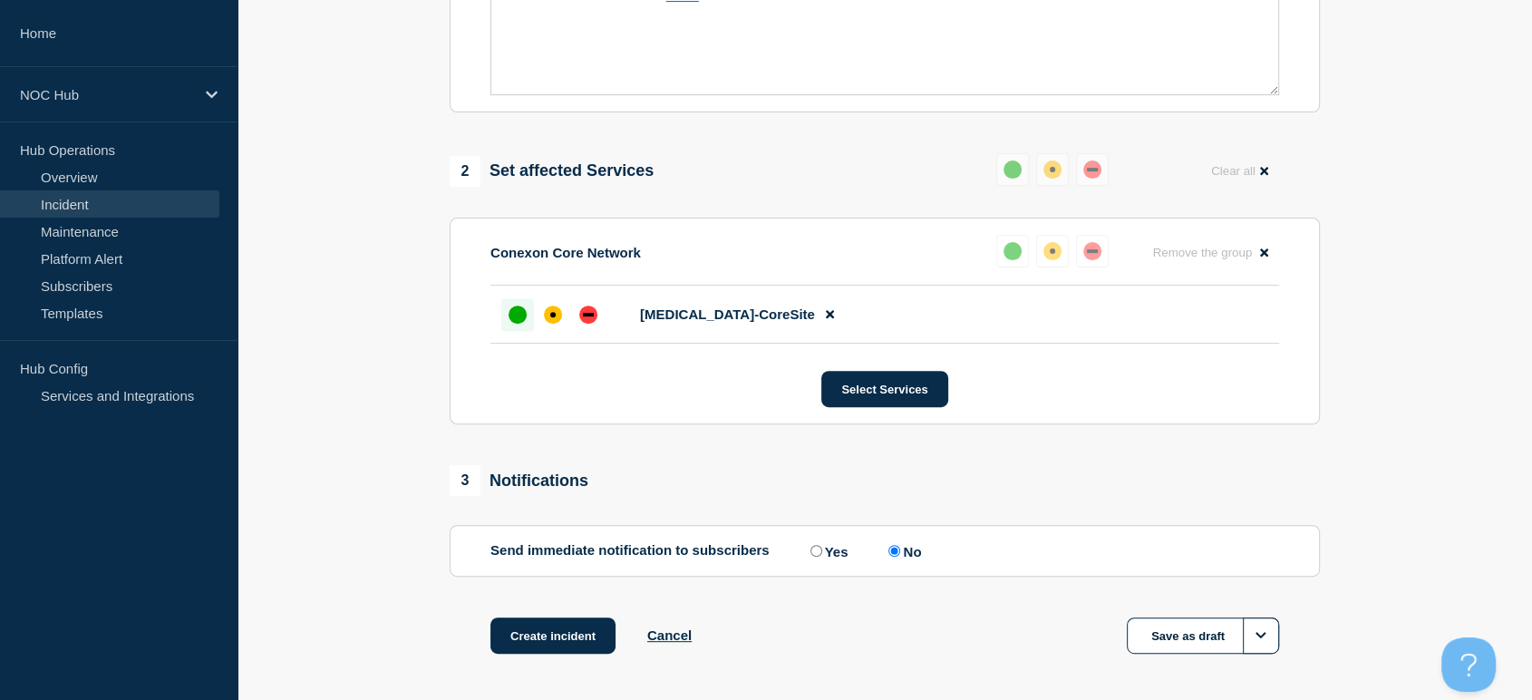
scroll to position [666, 0]
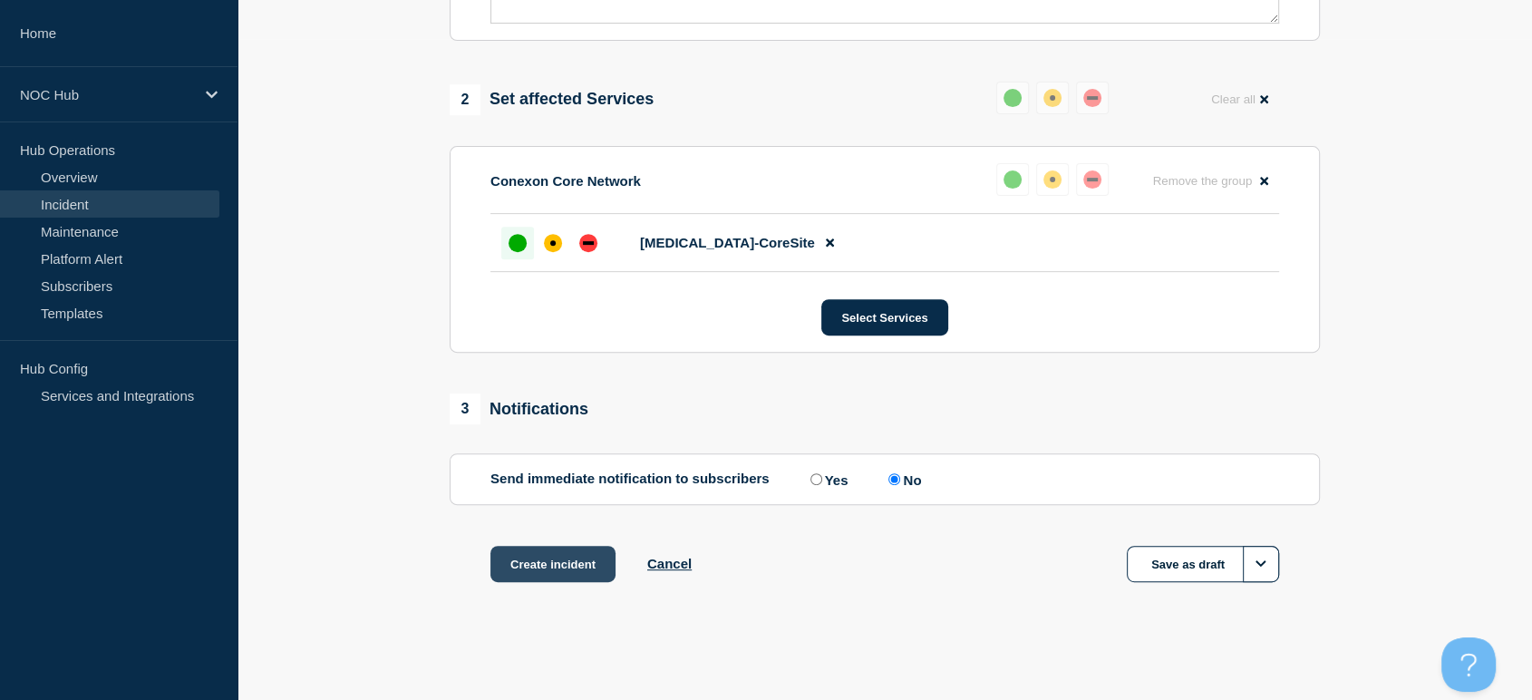
click at [576, 557] on button "Create incident" at bounding box center [552, 564] width 125 height 36
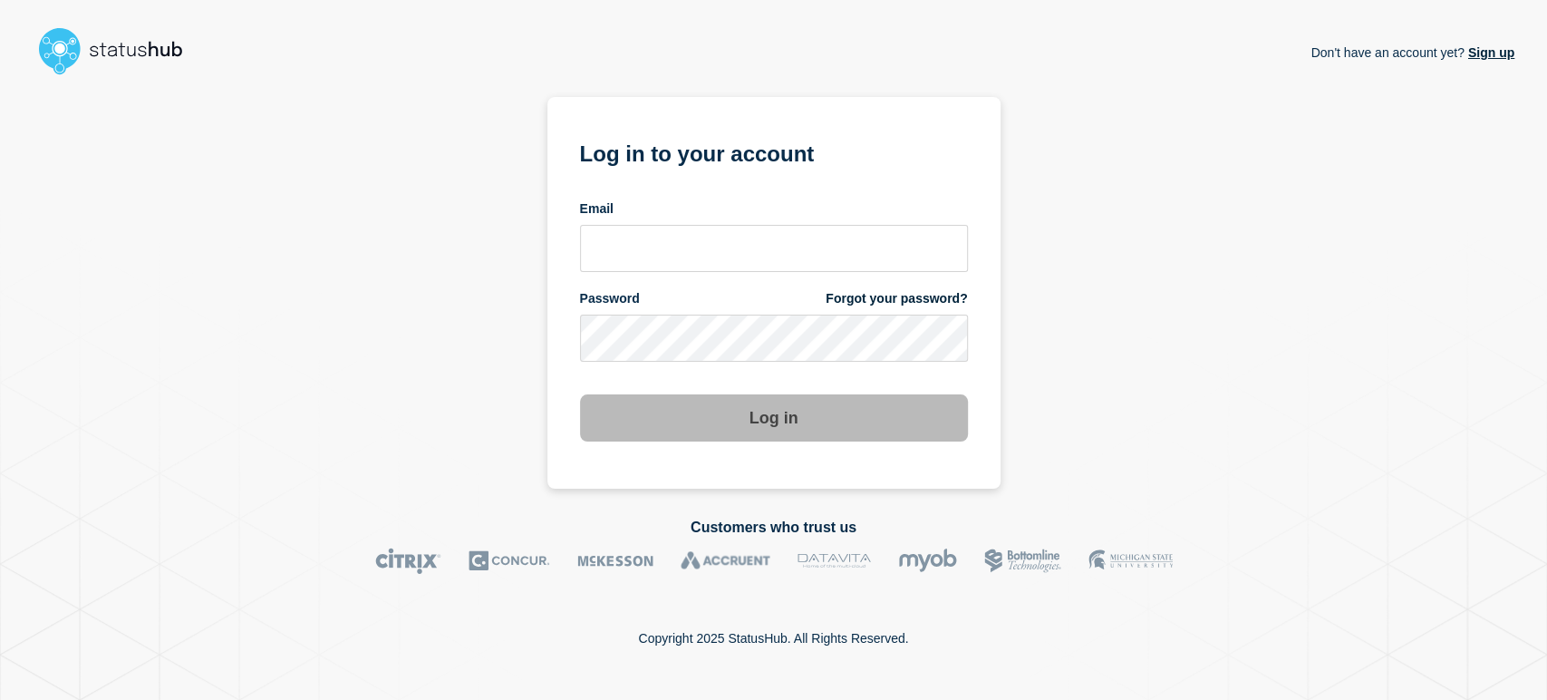
click at [687, 211] on div "Email" at bounding box center [774, 208] width 388 height 17
click at [690, 237] on input "email input" at bounding box center [774, 248] width 388 height 47
type input "sean.webb@conexon.us"
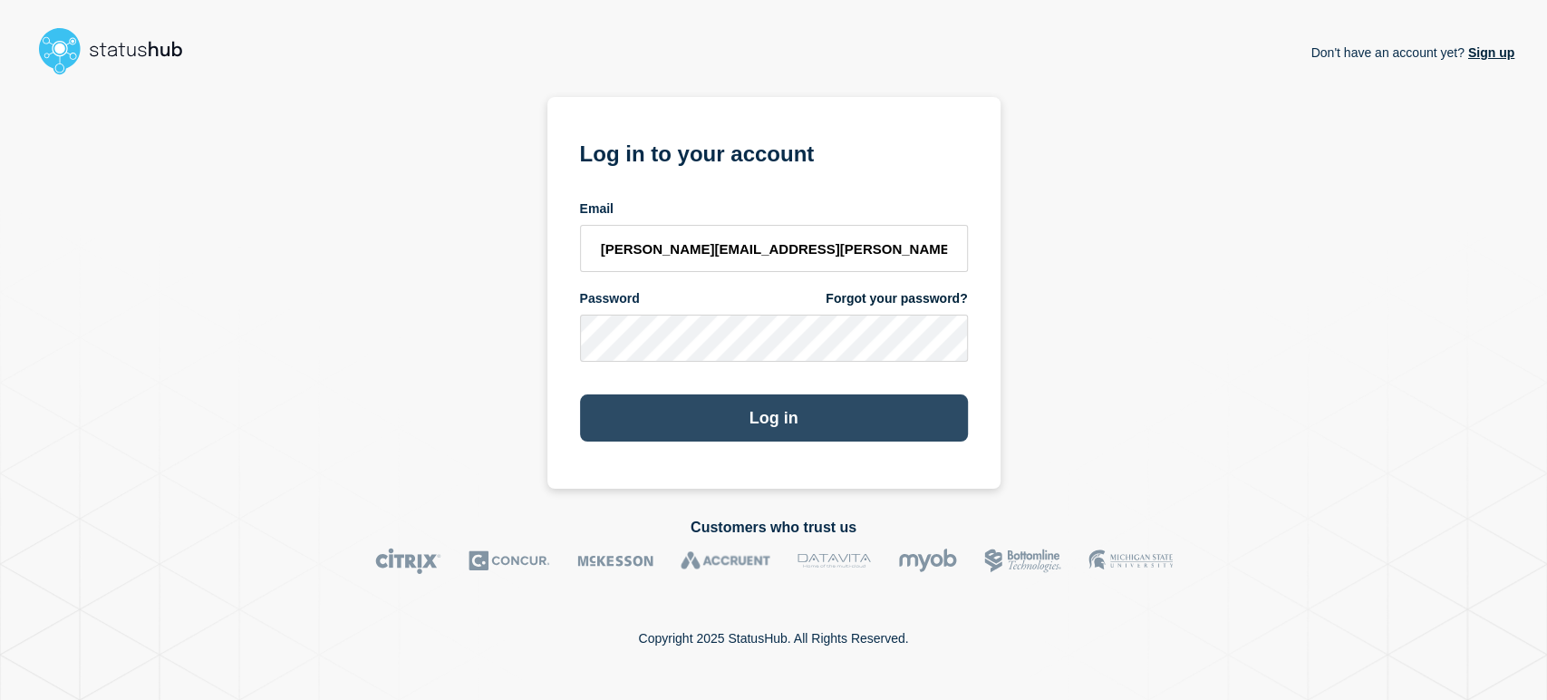
click at [856, 426] on button "Log in" at bounding box center [774, 417] width 388 height 47
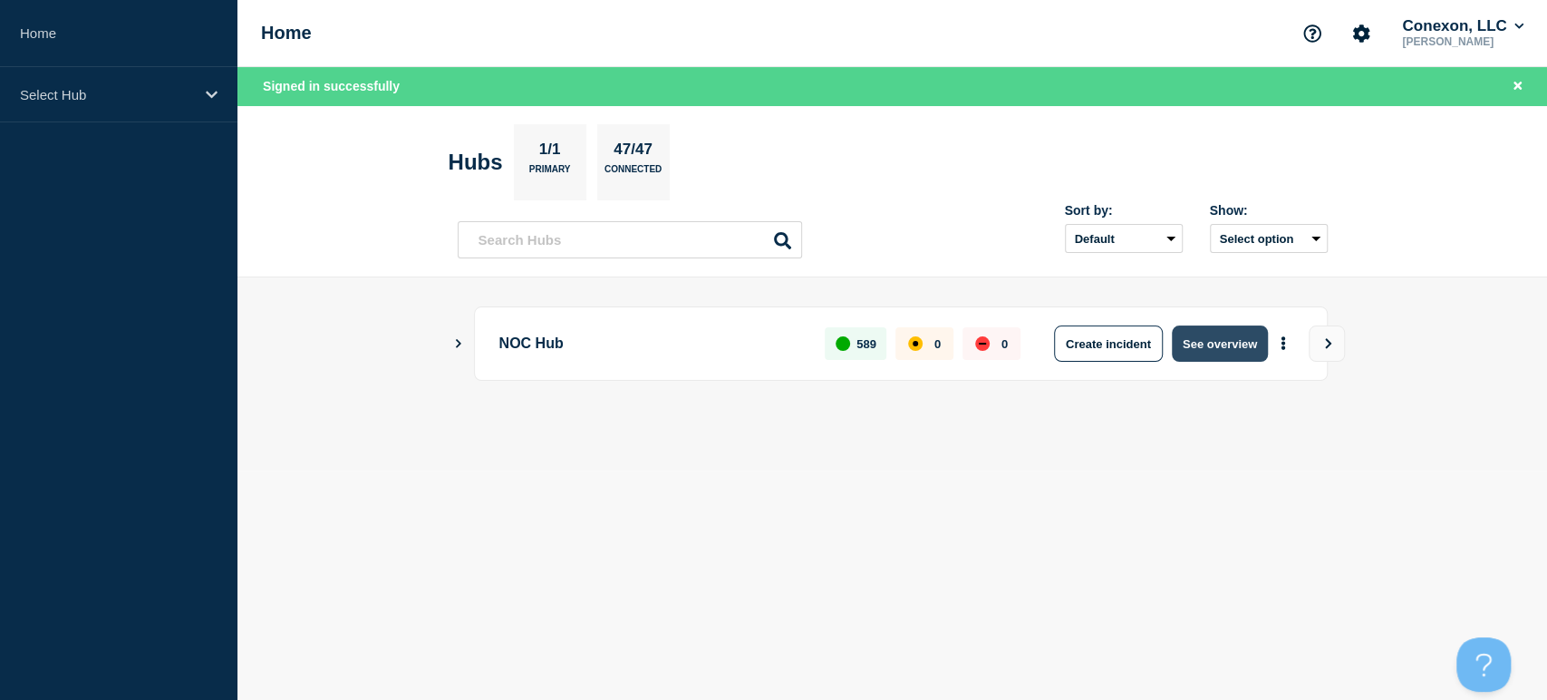
click at [1194, 341] on button "See overview" at bounding box center [1220, 343] width 96 height 36
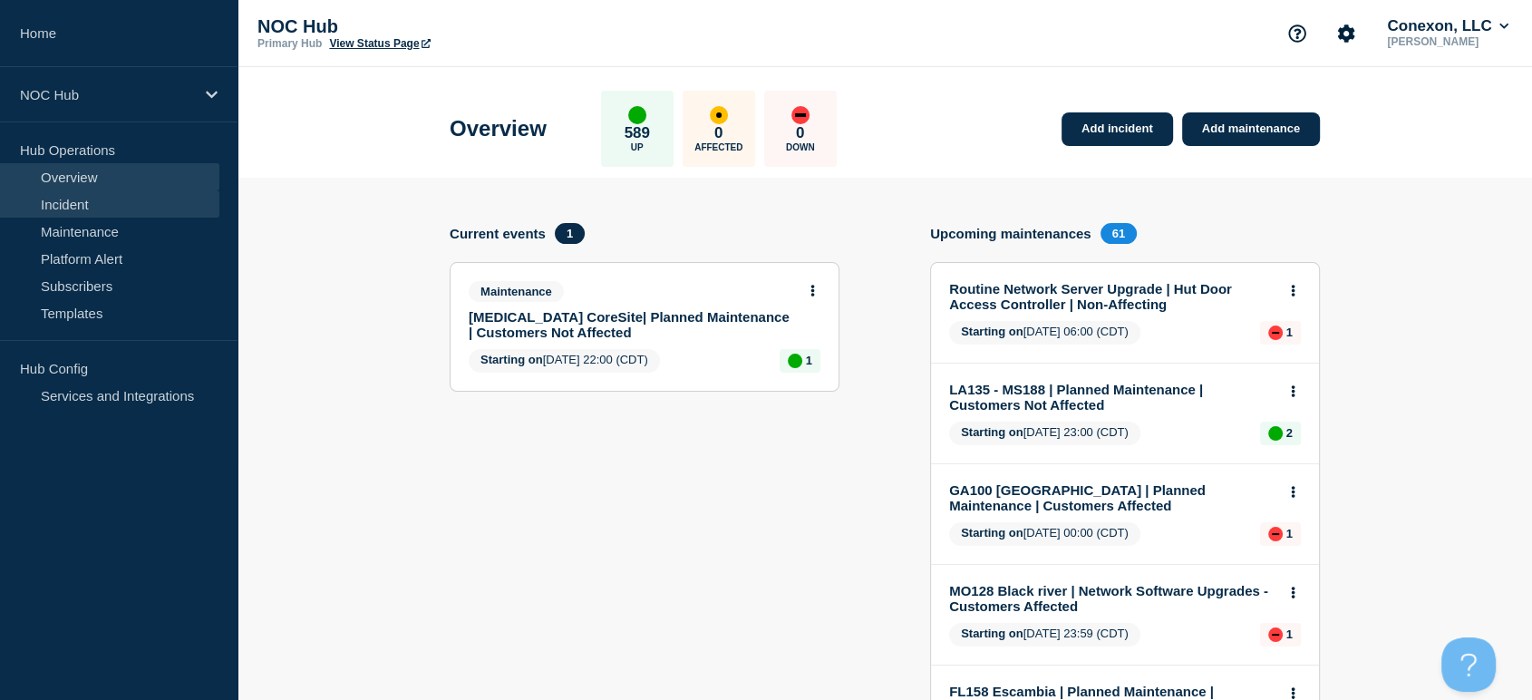
click at [52, 204] on link "Incident" at bounding box center [109, 203] width 219 height 27
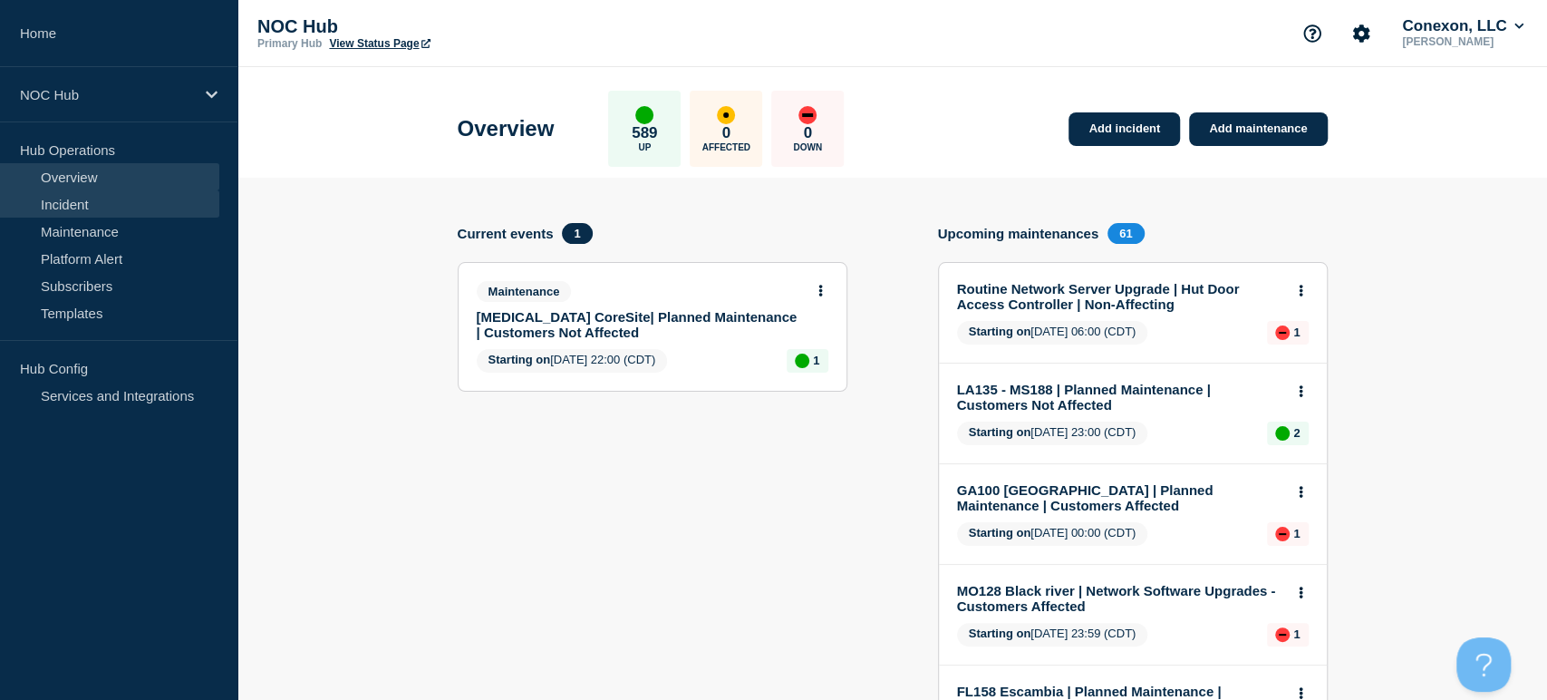
click at [52, 204] on link "Incident" at bounding box center [109, 203] width 219 height 27
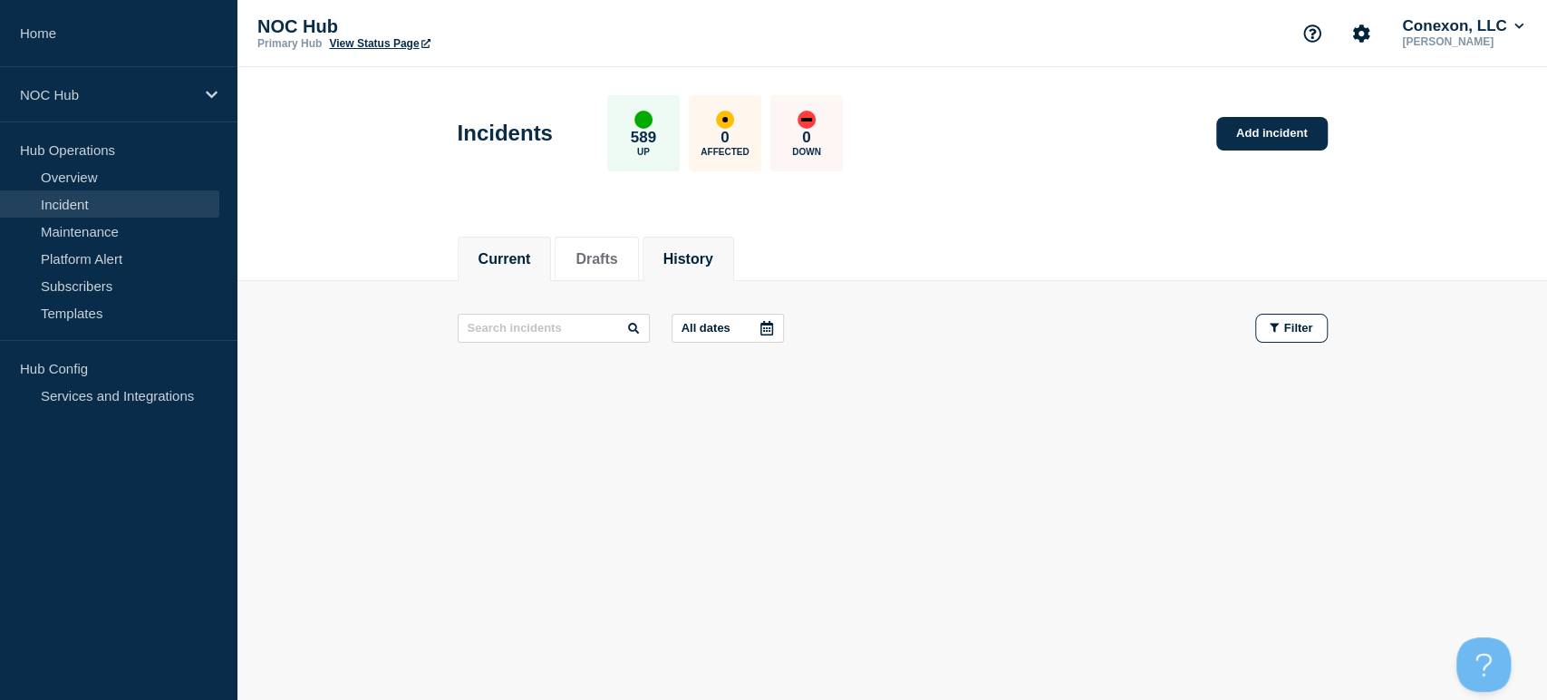
click at [682, 251] on button "History" at bounding box center [688, 259] width 50 height 16
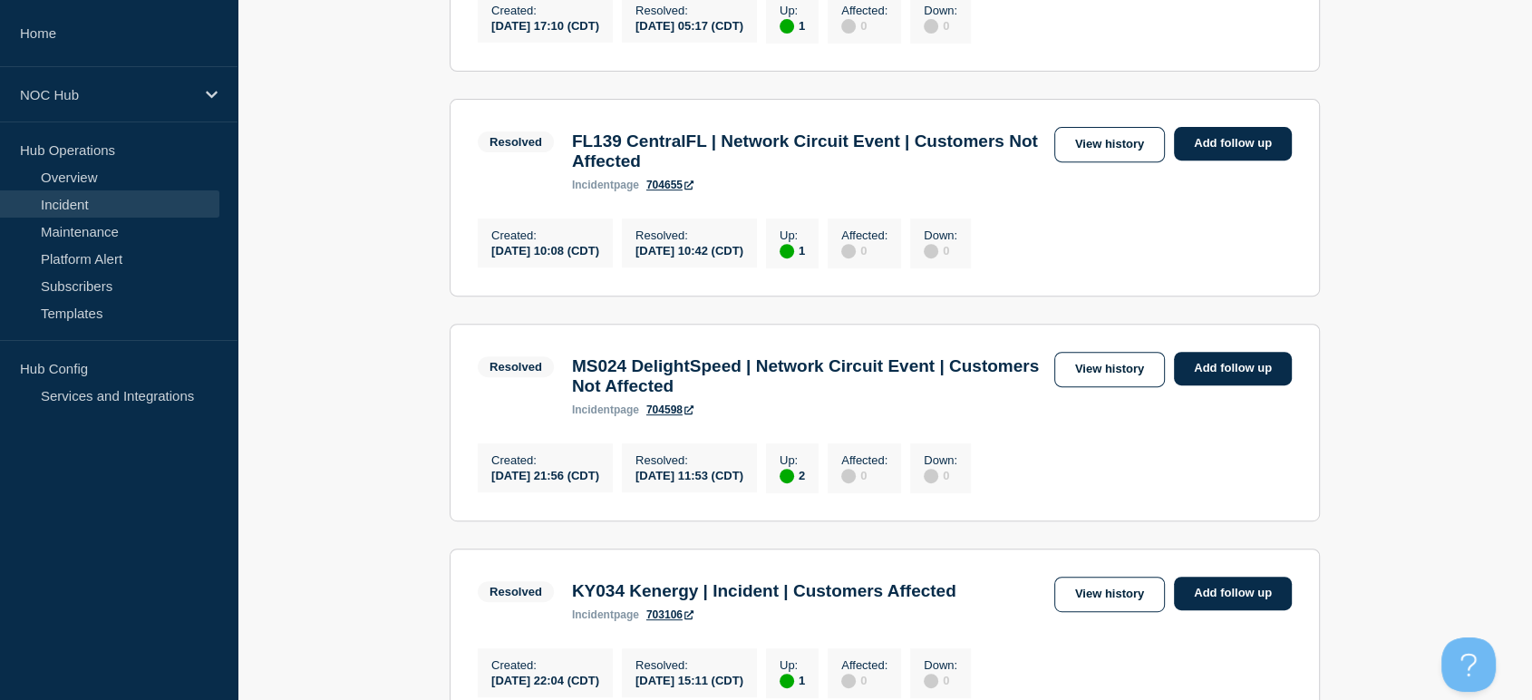
scroll to position [704, 0]
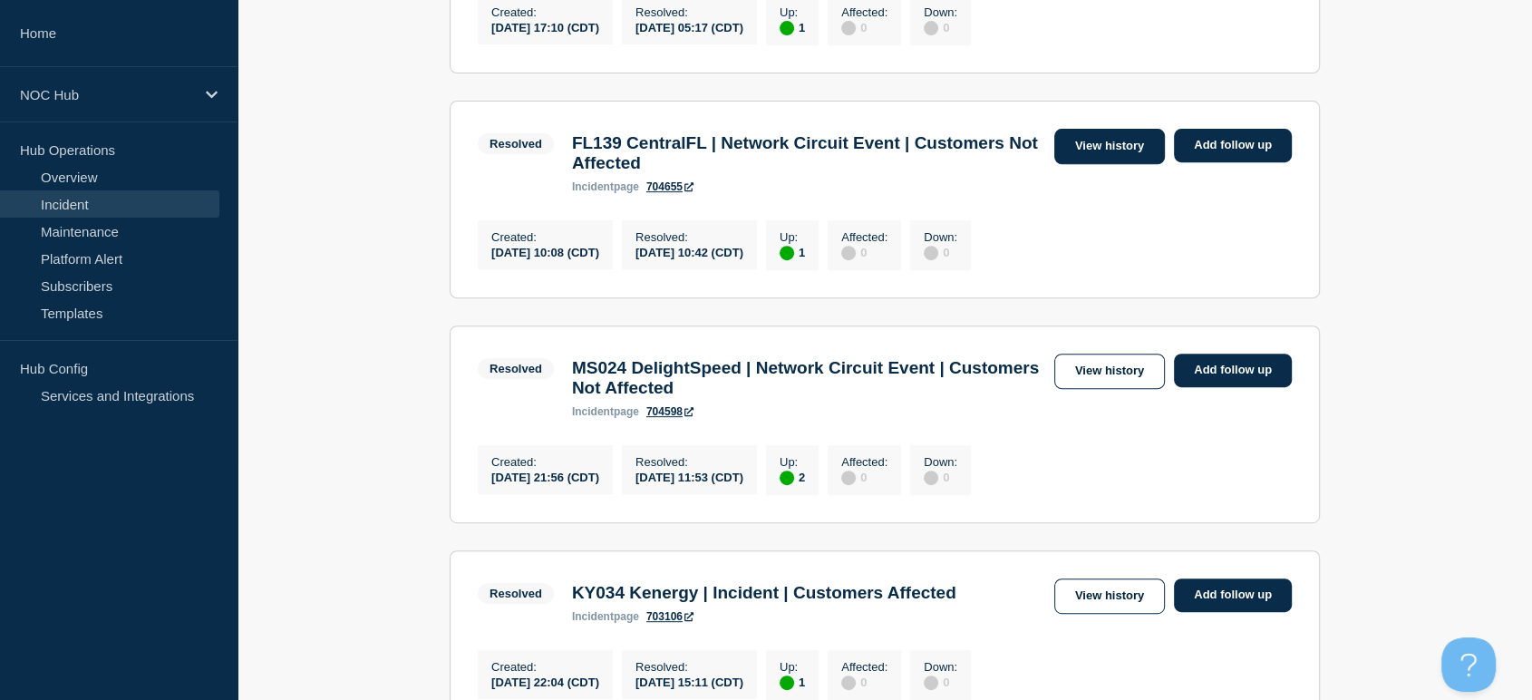
click at [1079, 159] on link "View history" at bounding box center [1109, 146] width 111 height 35
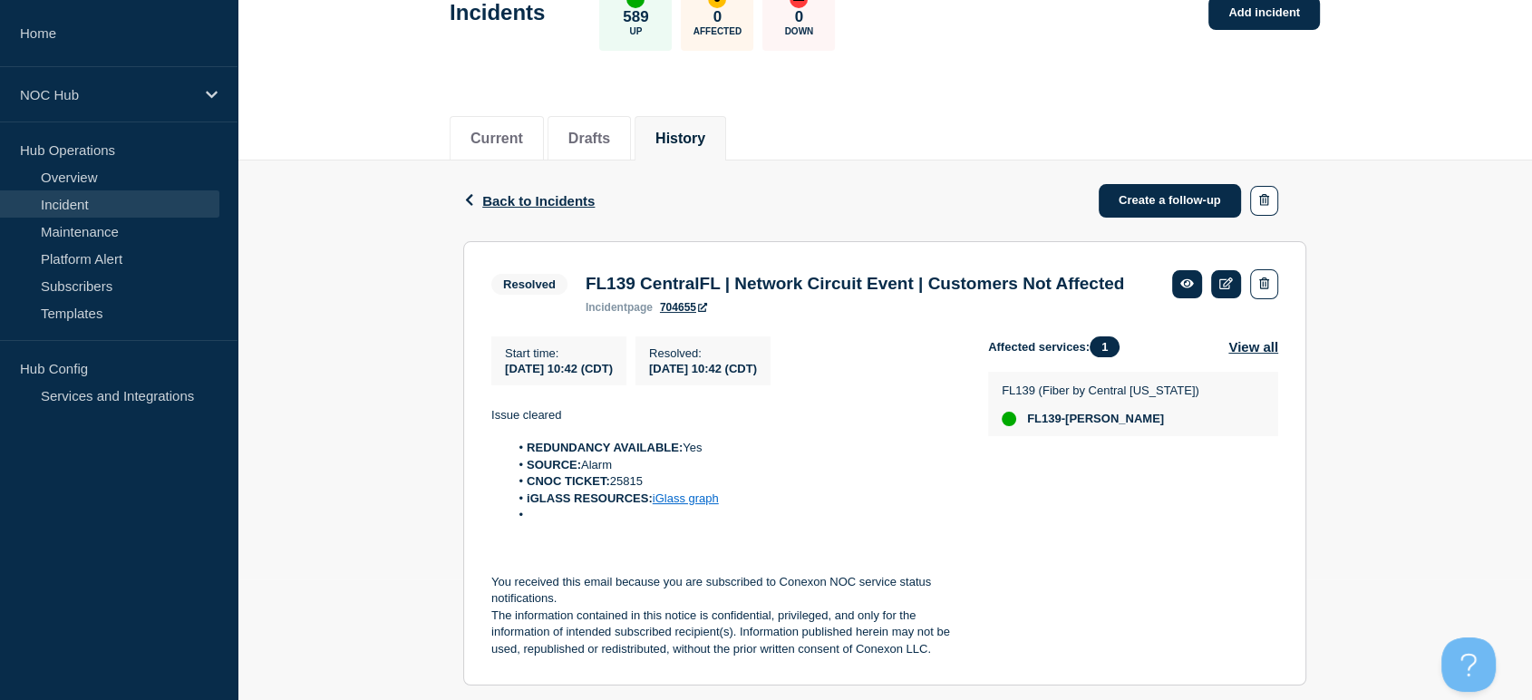
scroll to position [302, 0]
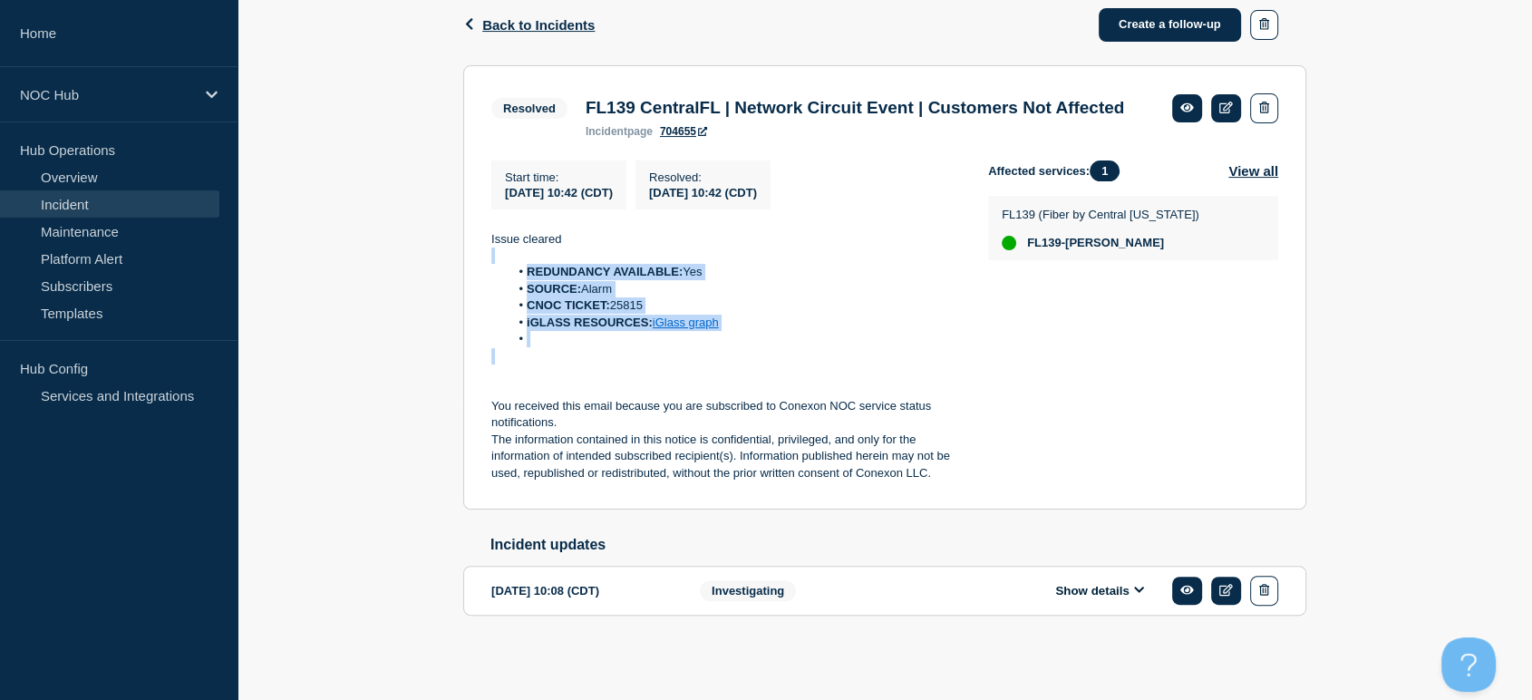
drag, startPoint x: 511, startPoint y: 284, endPoint x: 737, endPoint y: 383, distance: 246.7
click at [737, 383] on div "Issue cleared REDUNDANCY AVAILABLE: Yes SOURCE: Alarm CNOC TICKET: 25815 iGLASS…" at bounding box center [725, 356] width 468 height 251
copy div "REDUNDANCY AVAILABLE: Yes SOURCE: Alarm CNOC TICKET: 25815 iGLASS RESOURCES: iG…"
